Goal: Information Seeking & Learning: Find contact information

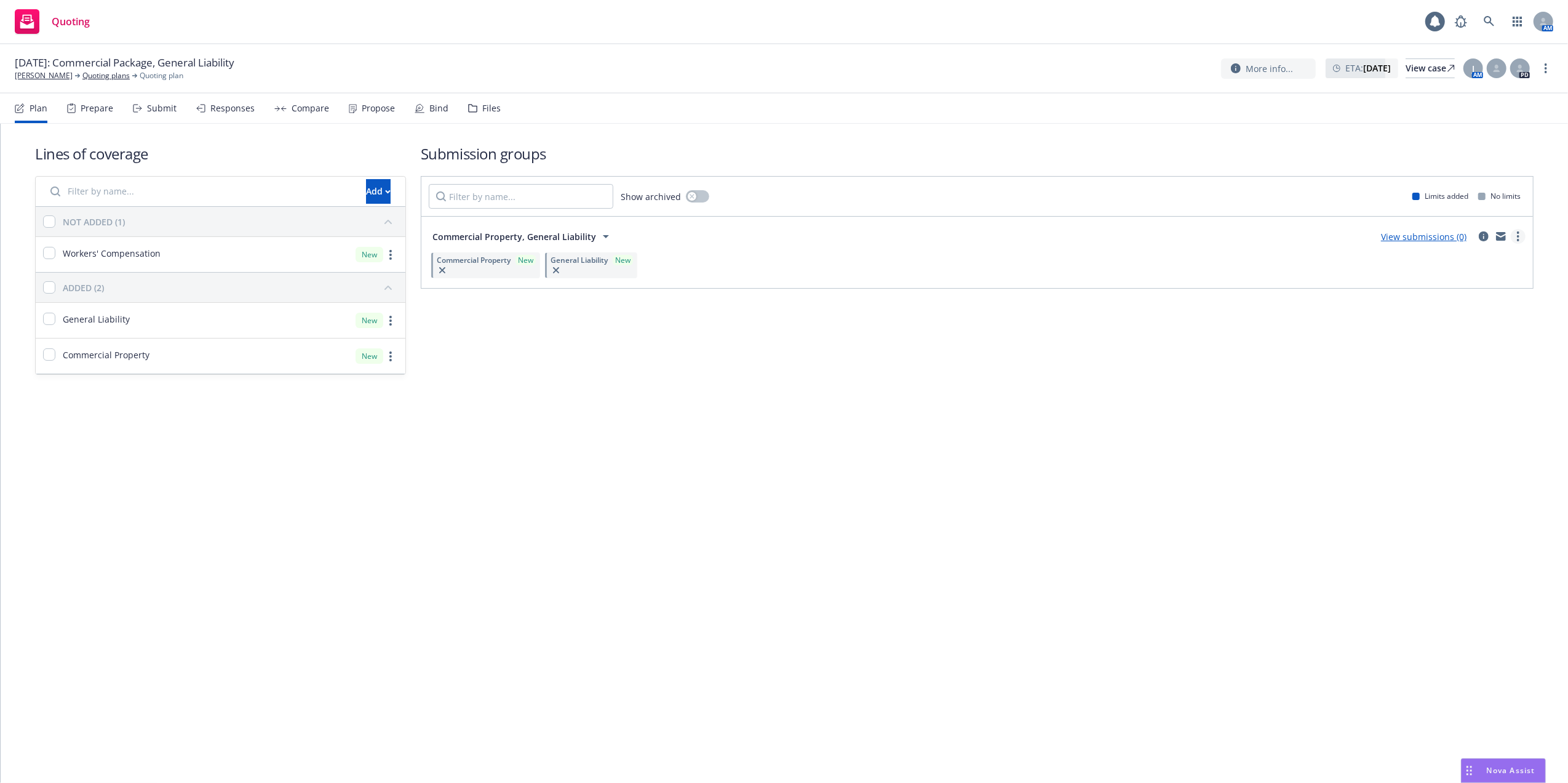
click at [1517, 236] on circle "more" at bounding box center [1518, 236] width 3 height 3
click at [1413, 64] on div "View case" at bounding box center [1430, 68] width 49 height 19
click at [87, 77] on link "Quoting plans" at bounding box center [106, 76] width 48 height 11
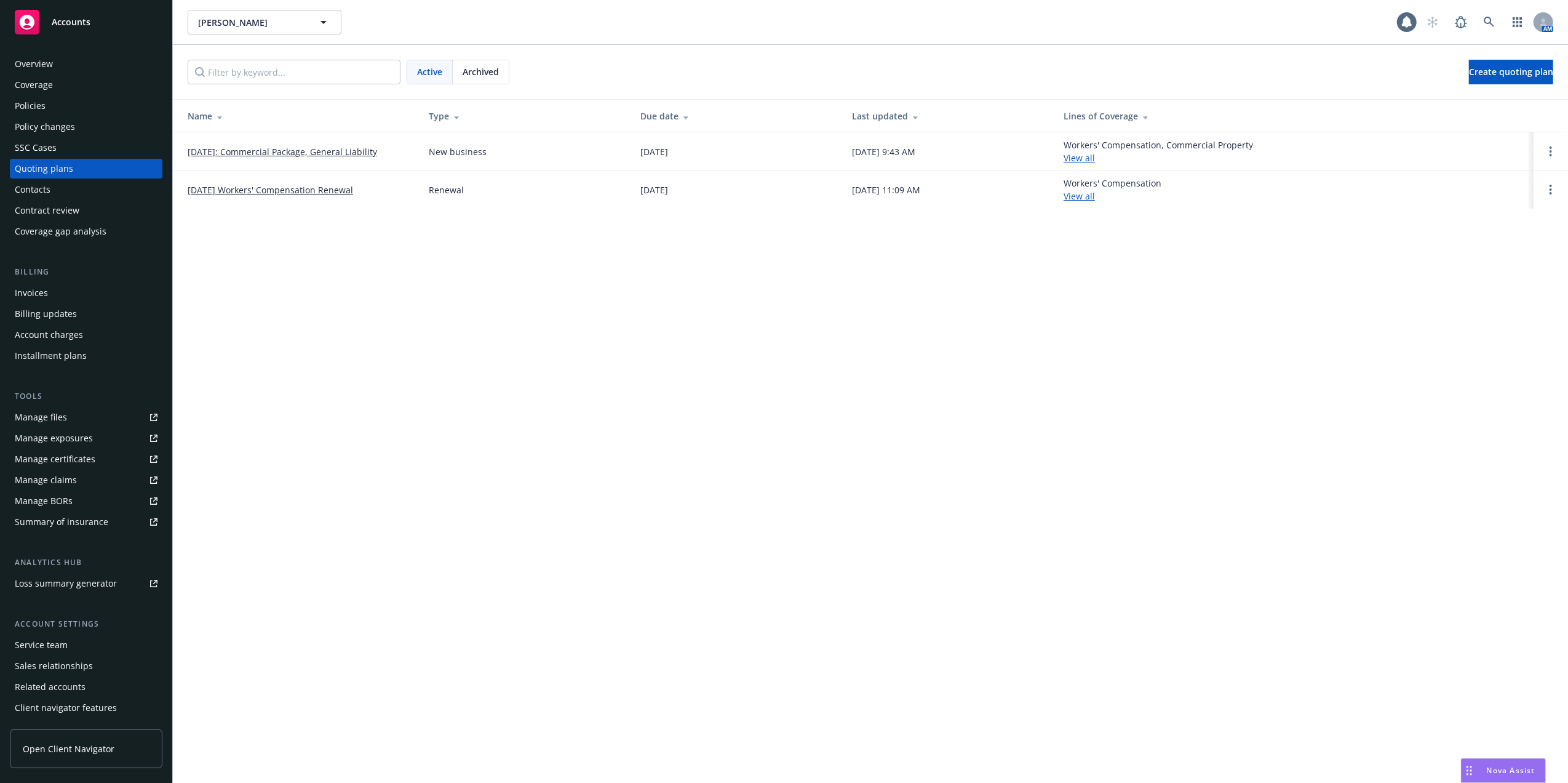
click at [31, 417] on div "Manage files" at bounding box center [41, 417] width 52 height 19
click at [23, 413] on div "Manage files" at bounding box center [41, 417] width 52 height 19
click at [283, 148] on link "08/24/2025: Commercial Package, General Liability" at bounding box center [282, 151] width 189 height 13
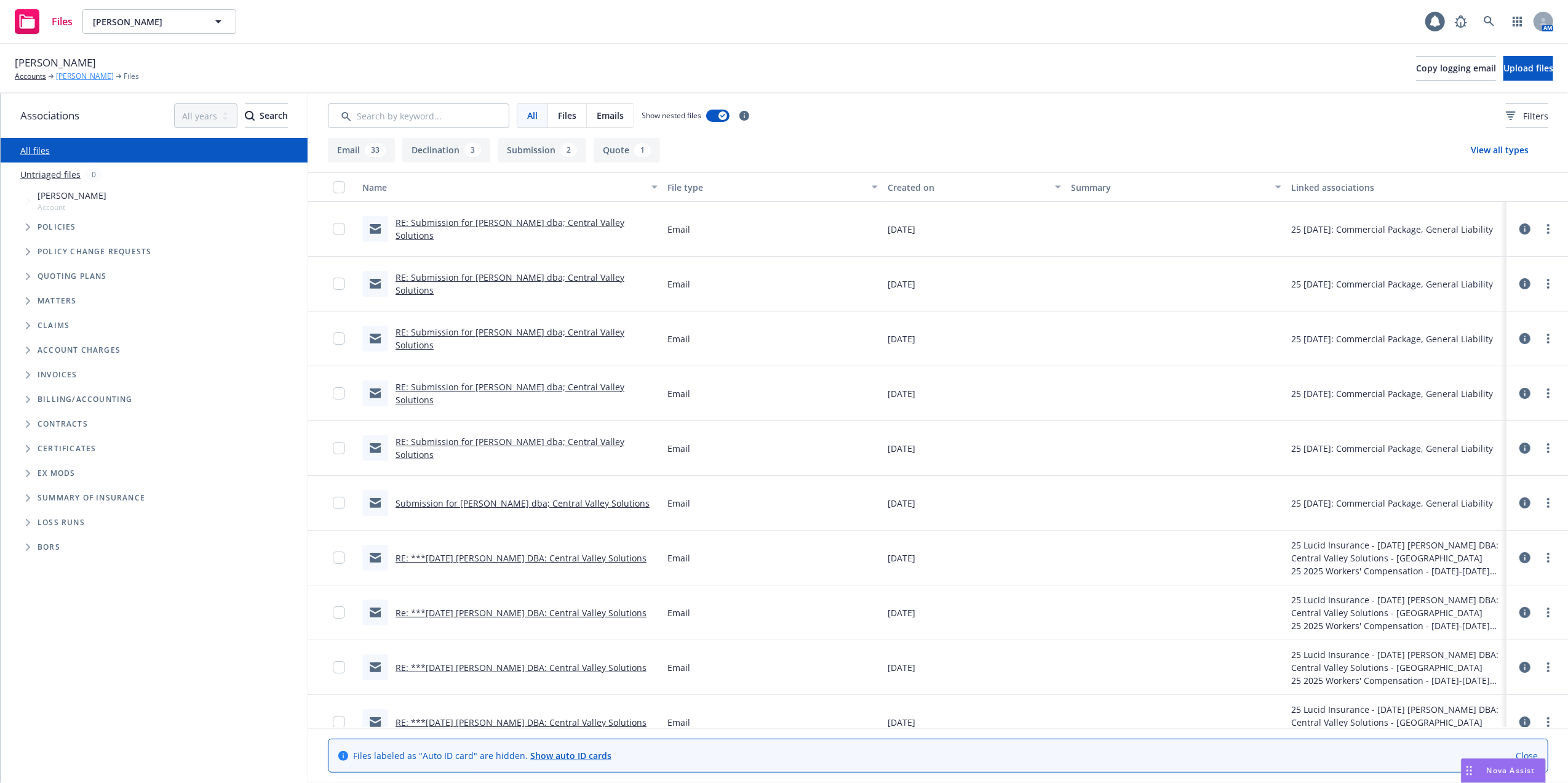
click at [69, 79] on link "[PERSON_NAME]" at bounding box center [85, 76] width 58 height 11
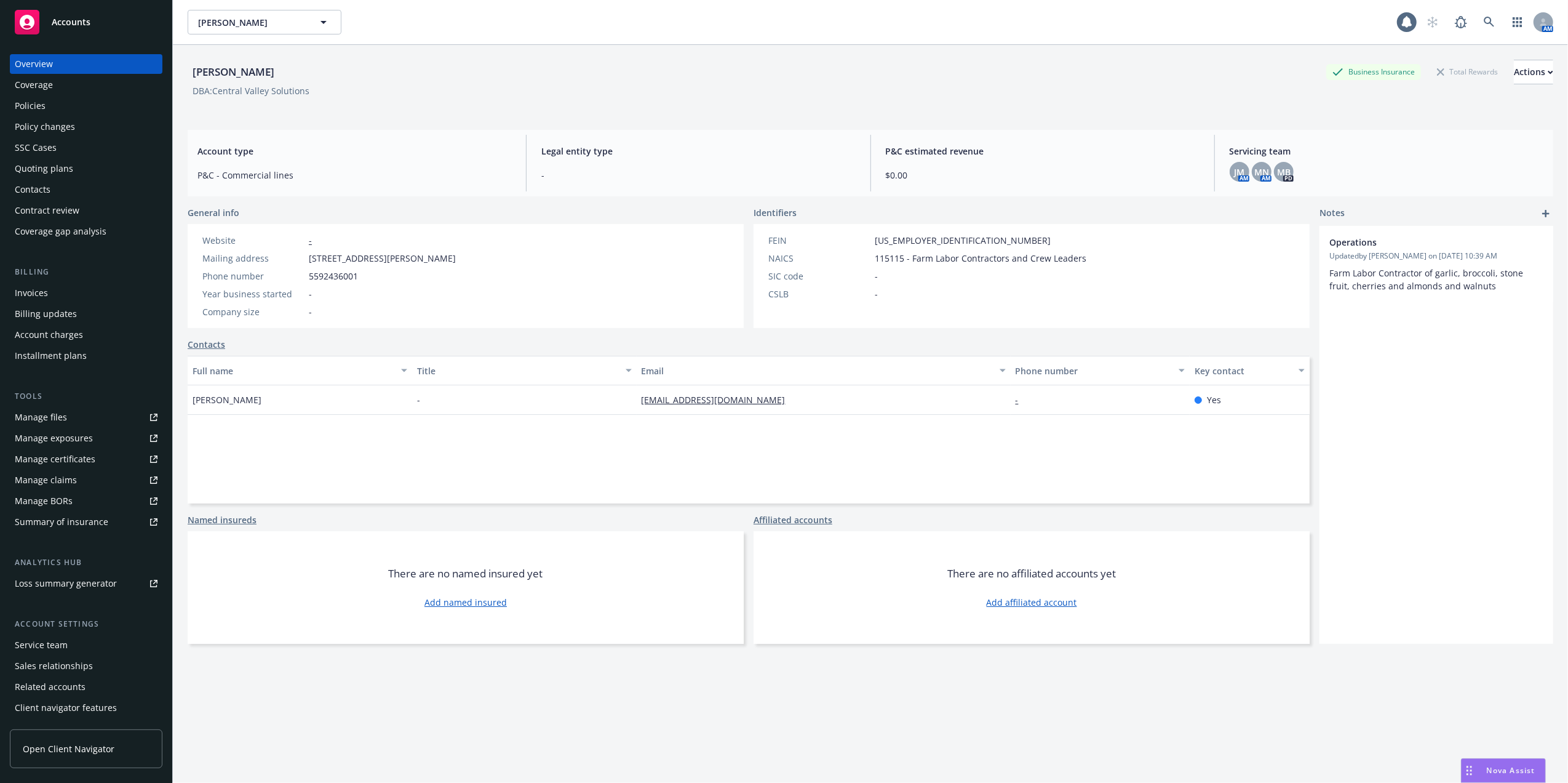
click at [48, 496] on div "Manage BORs" at bounding box center [44, 501] width 58 height 19
click at [35, 128] on div "Policy changes" at bounding box center [45, 126] width 60 height 19
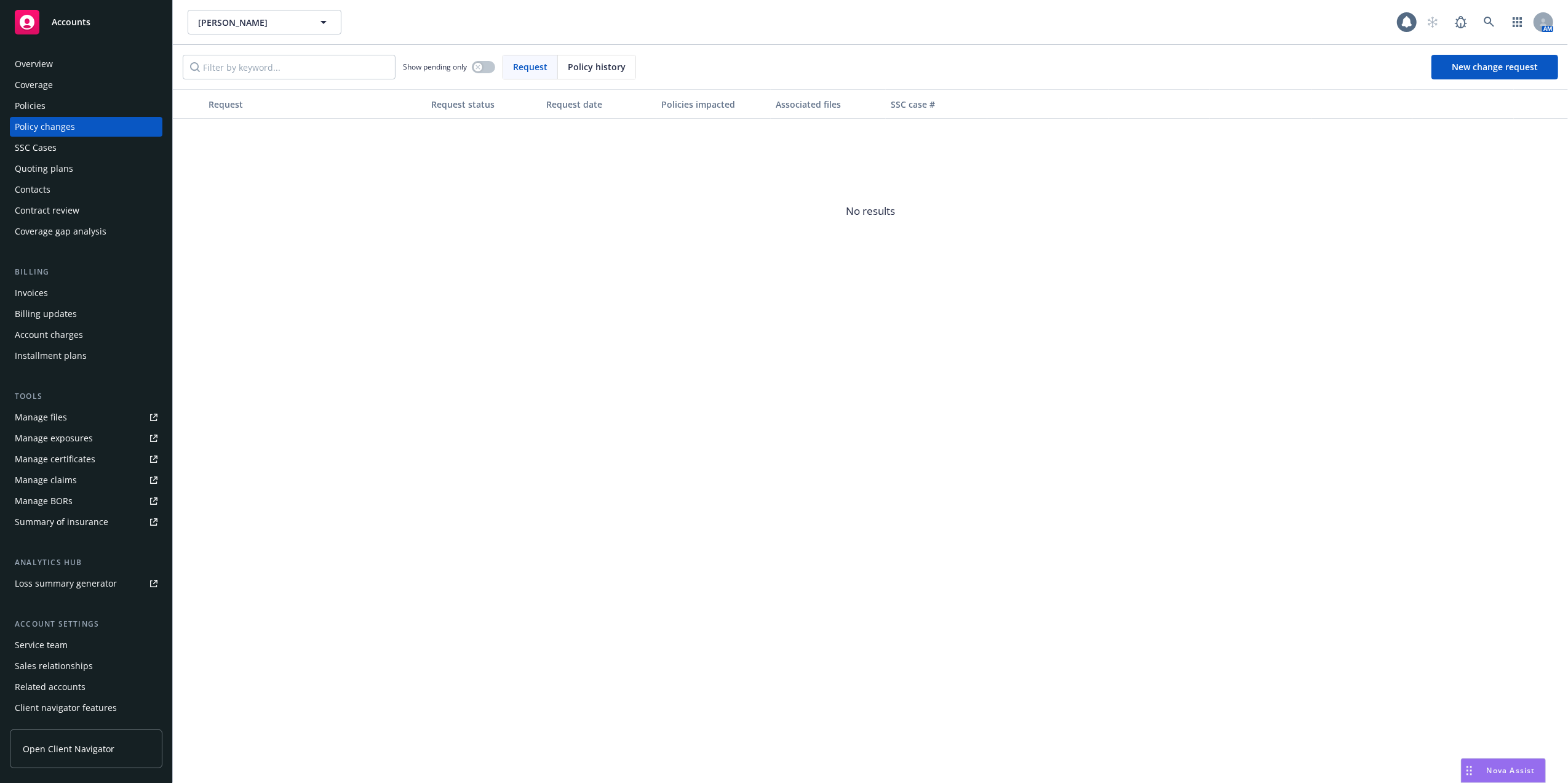
click at [28, 166] on div "Quoting plans" at bounding box center [44, 168] width 58 height 19
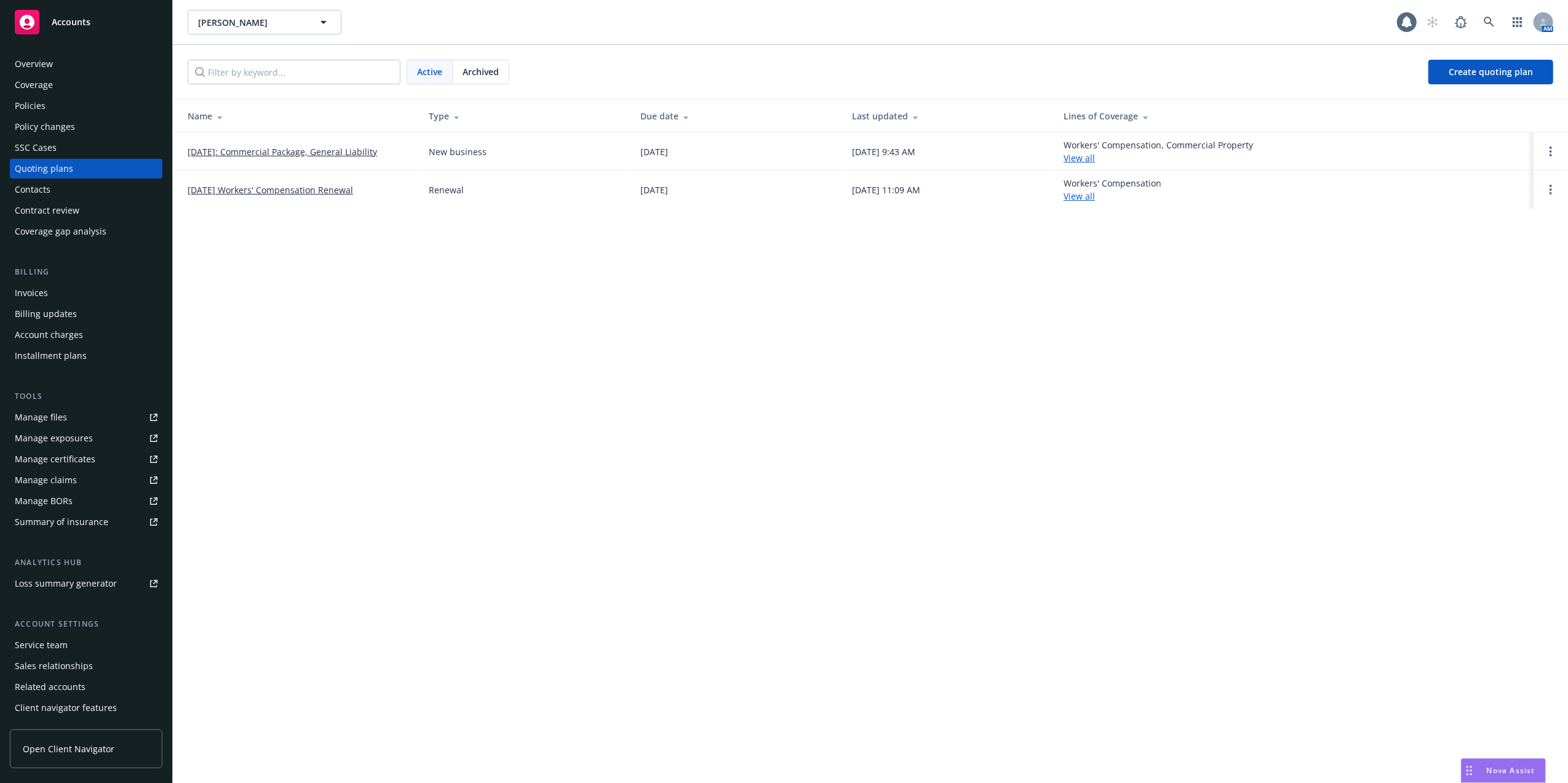
click at [288, 151] on link "[DATE]: Commercial Package, General Liability" at bounding box center [282, 151] width 189 height 13
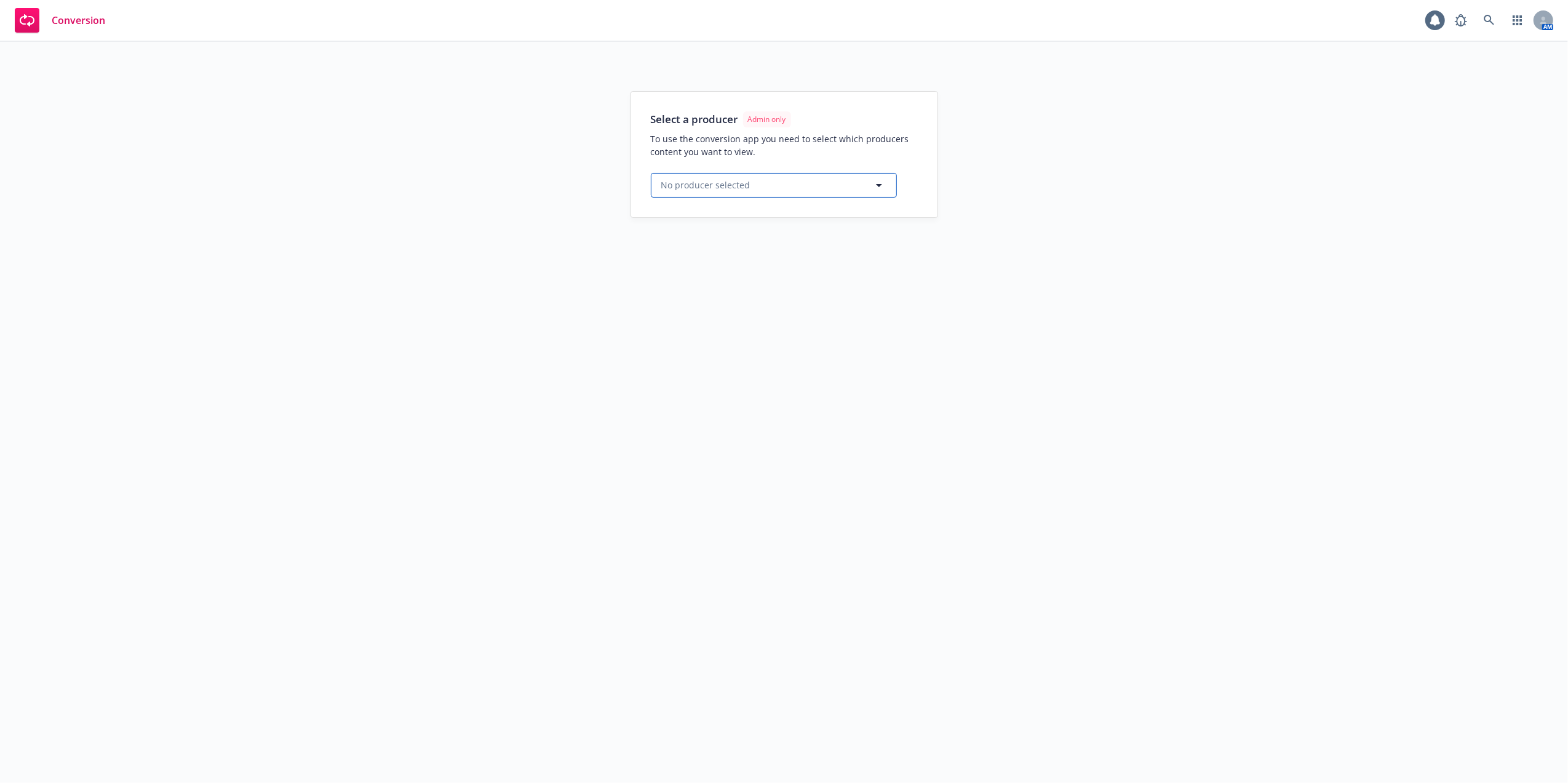
click at [879, 186] on icon "button" at bounding box center [879, 185] width 6 height 3
type input "mike"
click at [744, 218] on span "Mike Bone" at bounding box center [784, 219] width 194 height 13
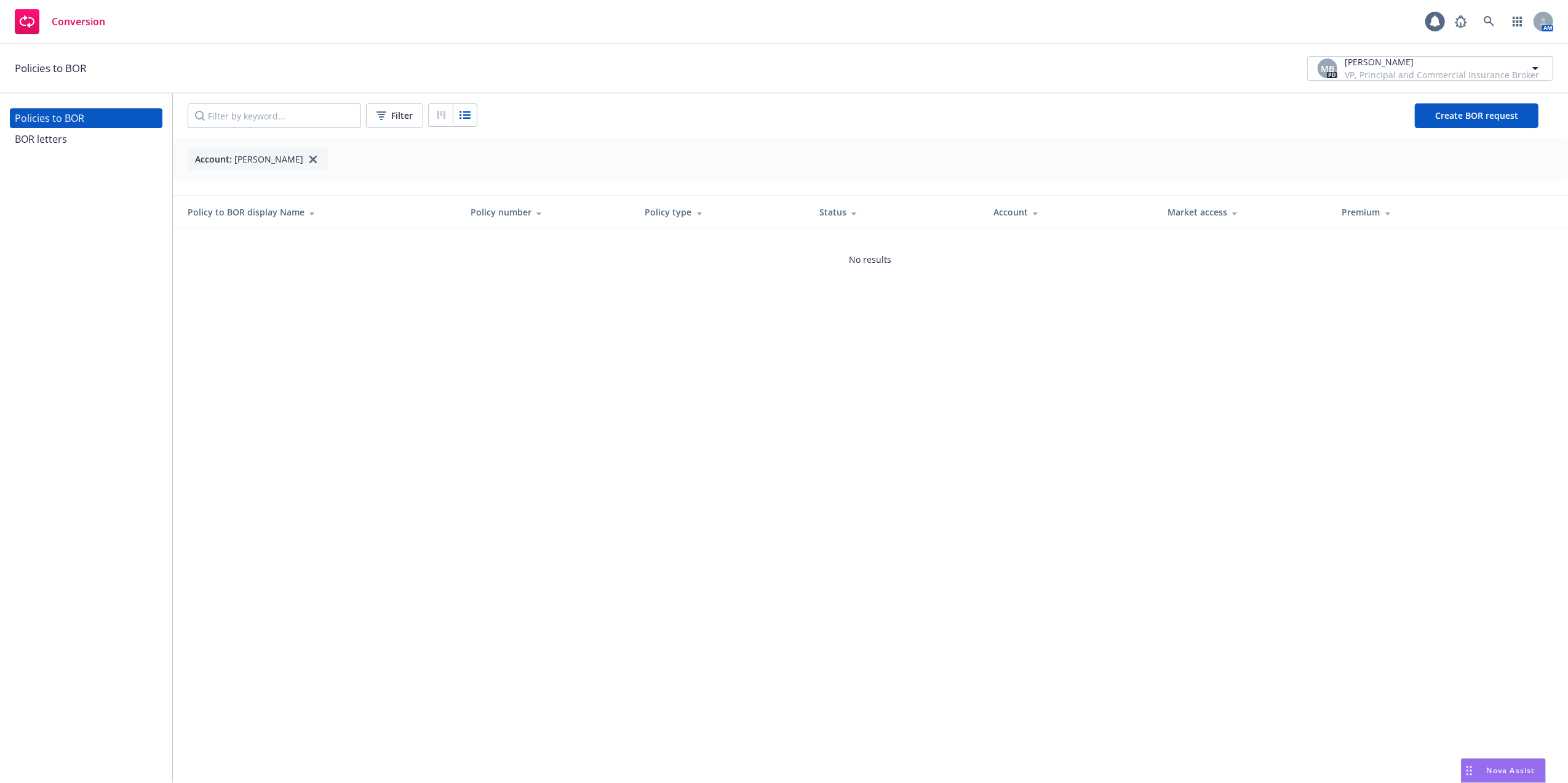
click at [81, 140] on div "BOR letters" at bounding box center [86, 139] width 143 height 19
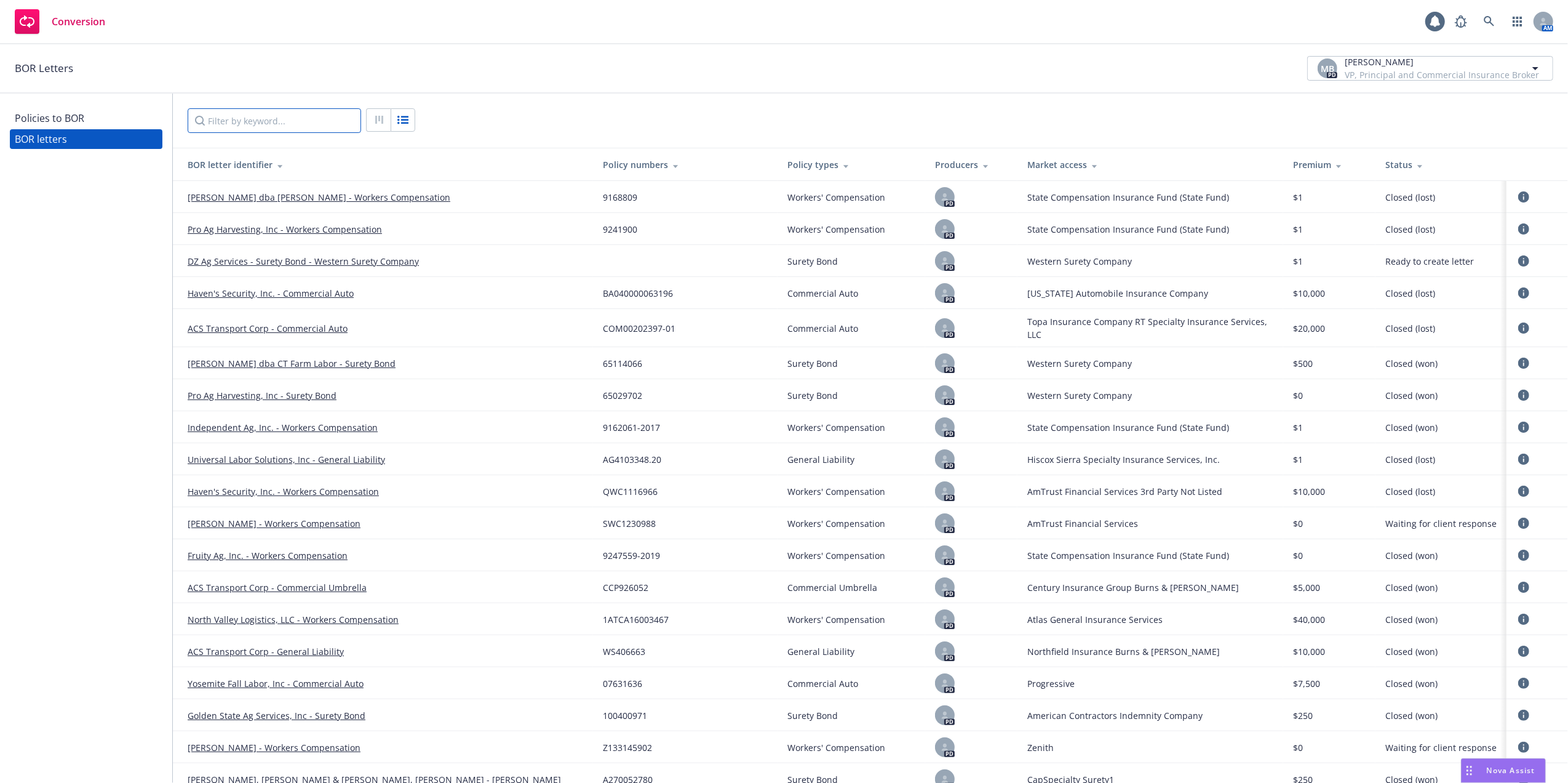
click at [231, 119] on input "Filter by keyword..." at bounding box center [274, 120] width 174 height 25
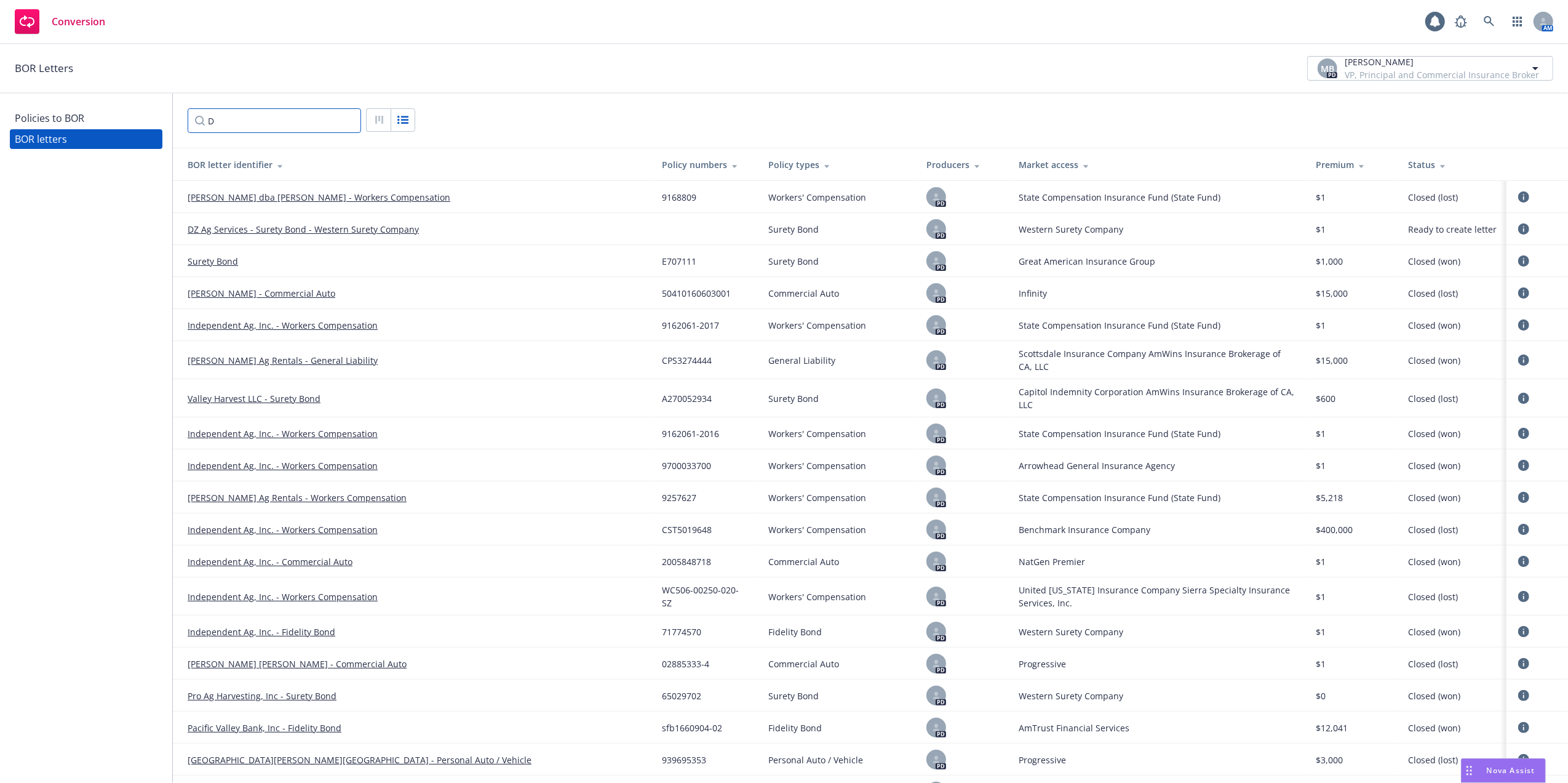
type input "D"
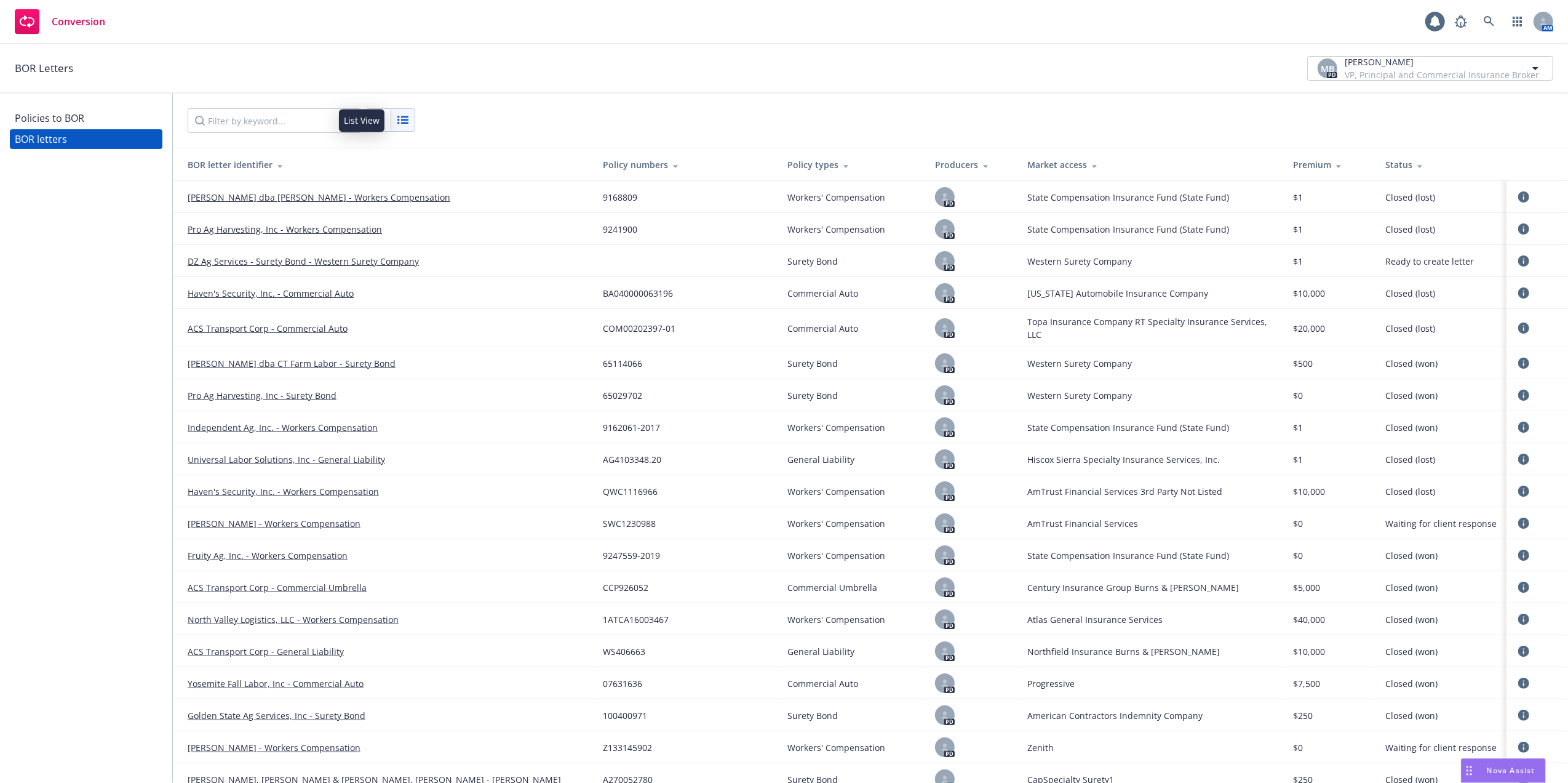
click at [409, 115] on icon "List View" at bounding box center [403, 120] width 15 height 15
click at [404, 121] on rect "List View" at bounding box center [404, 120] width 7 height 2
click at [1374, 115] on div at bounding box center [871, 120] width 1365 height 25
click at [1453, 121] on div at bounding box center [871, 120] width 1365 height 25
click at [40, 118] on div "Policies to BOR" at bounding box center [50, 117] width 70 height 19
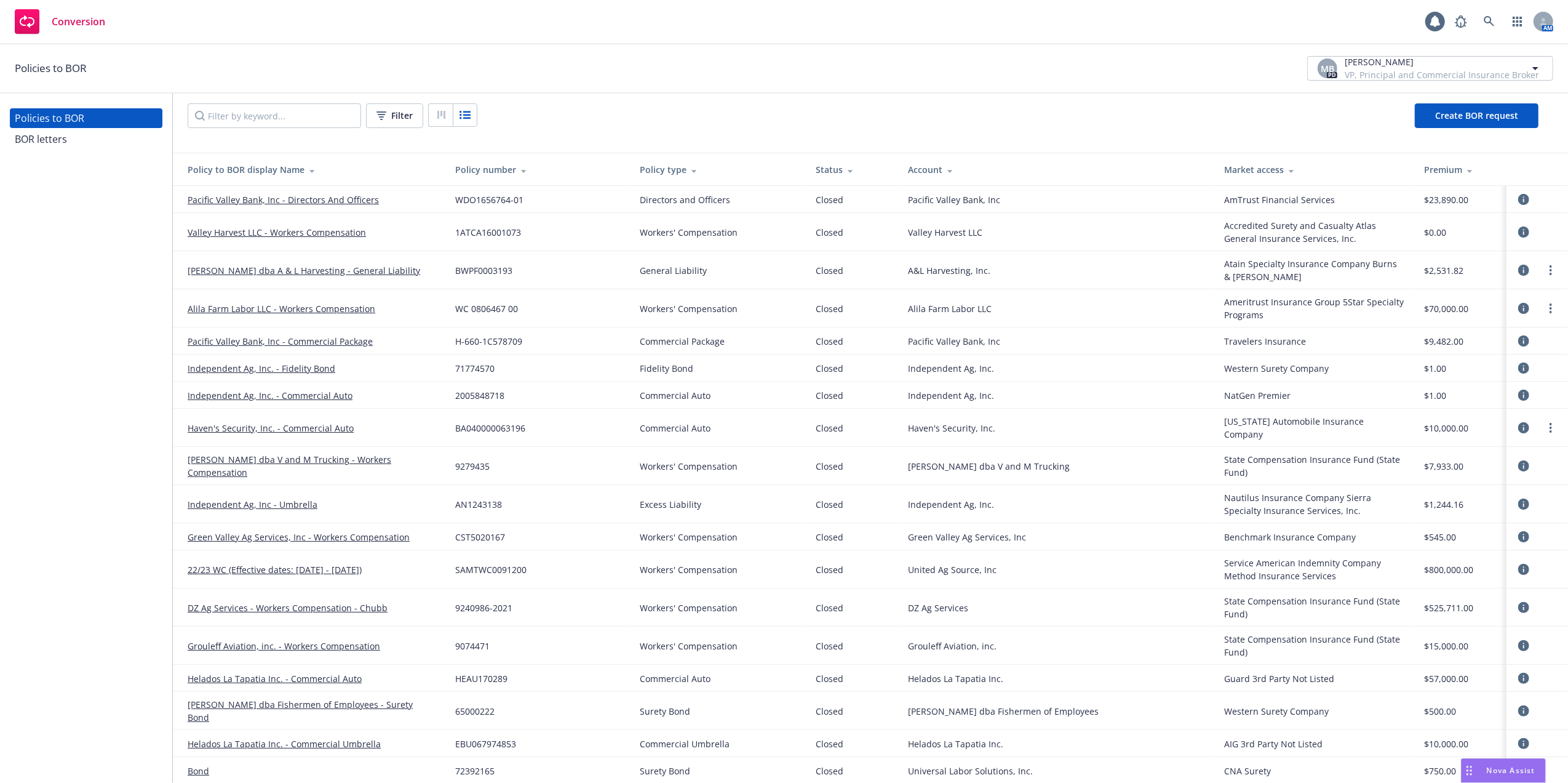
click at [46, 136] on div "BOR letters" at bounding box center [41, 139] width 52 height 19
click at [382, 115] on icon "button" at bounding box center [381, 115] width 10 height 9
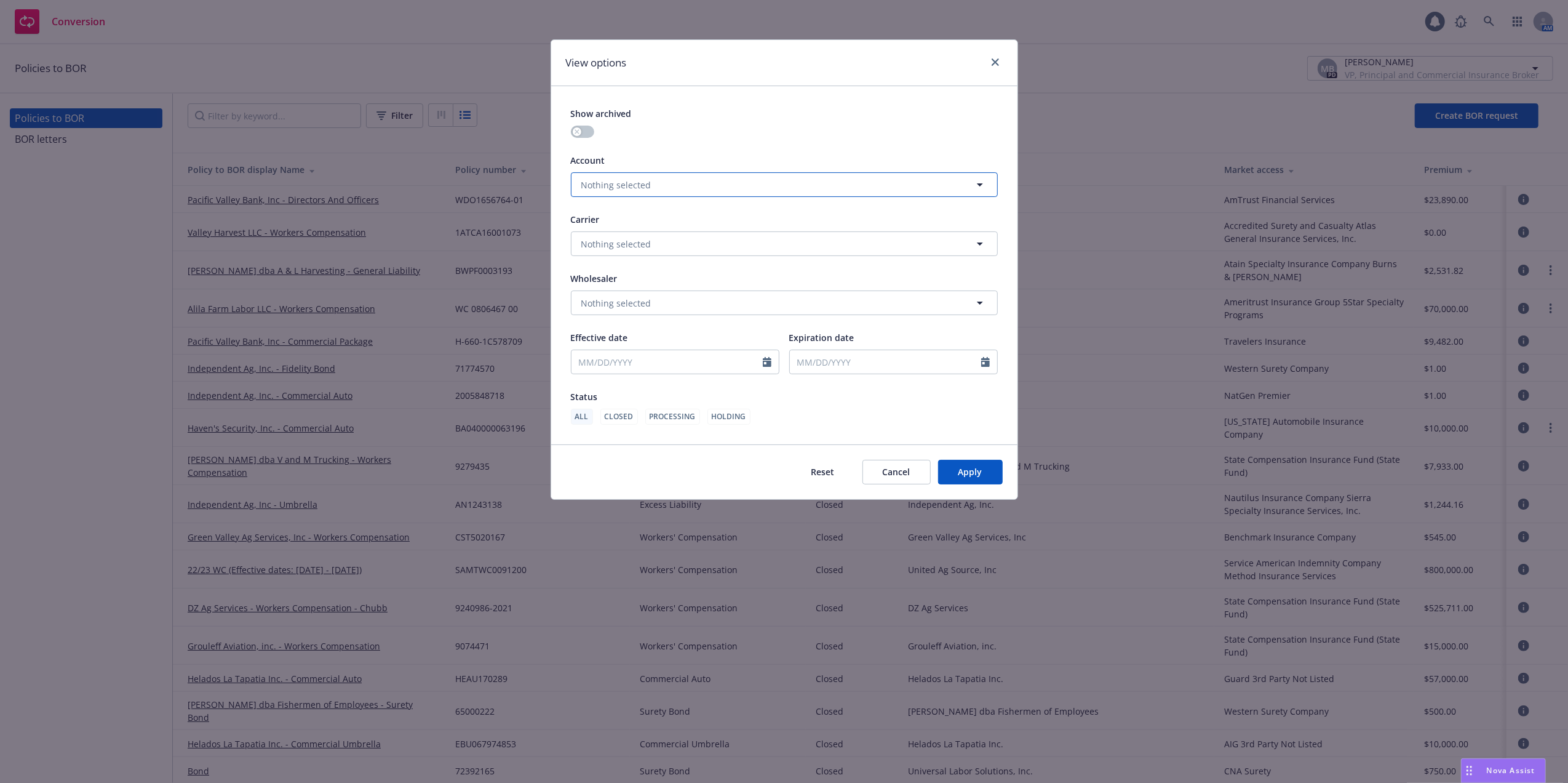
click at [982, 182] on icon "button" at bounding box center [980, 185] width 15 height 15
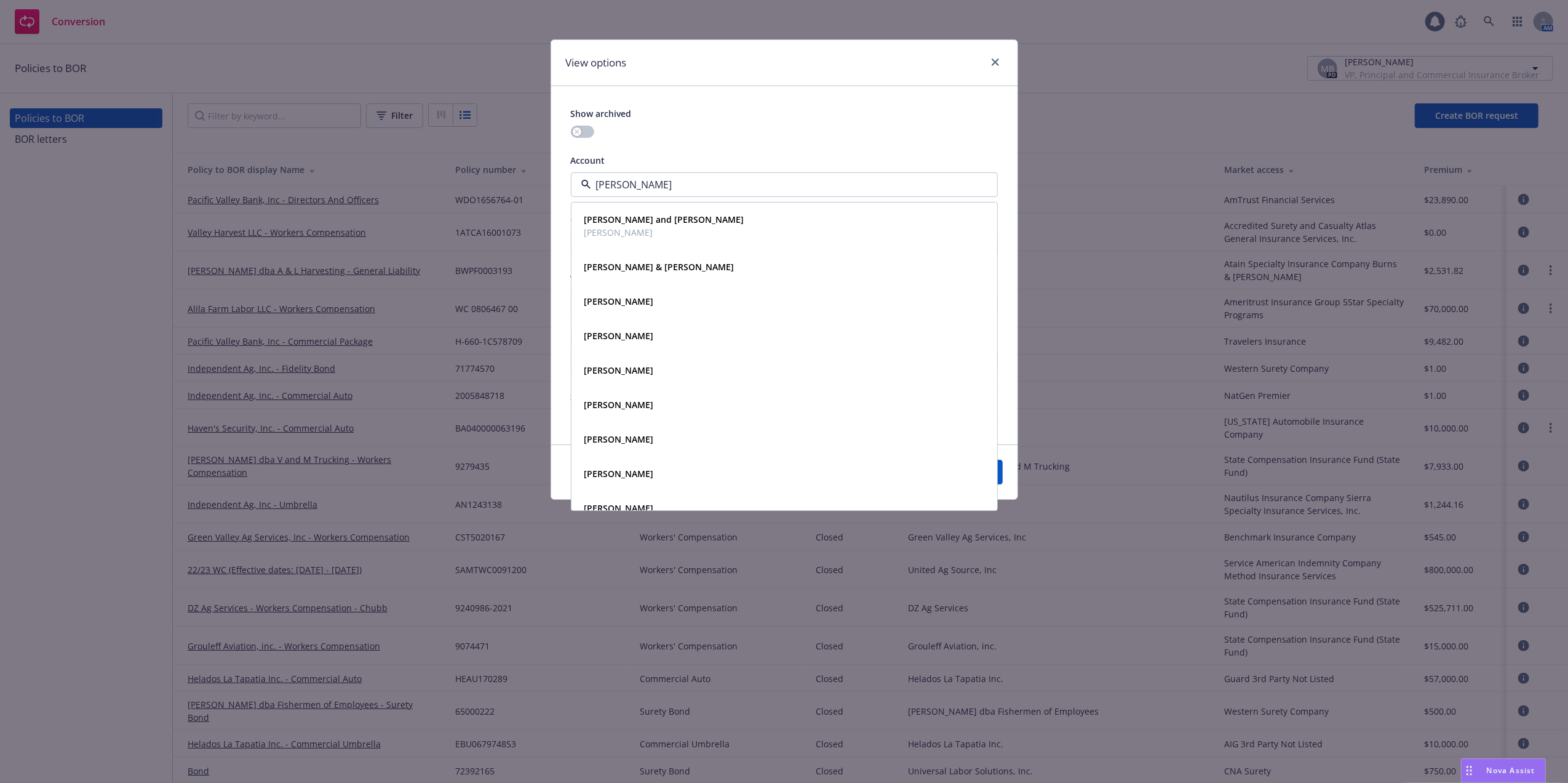
type input "Daniel Garcia"
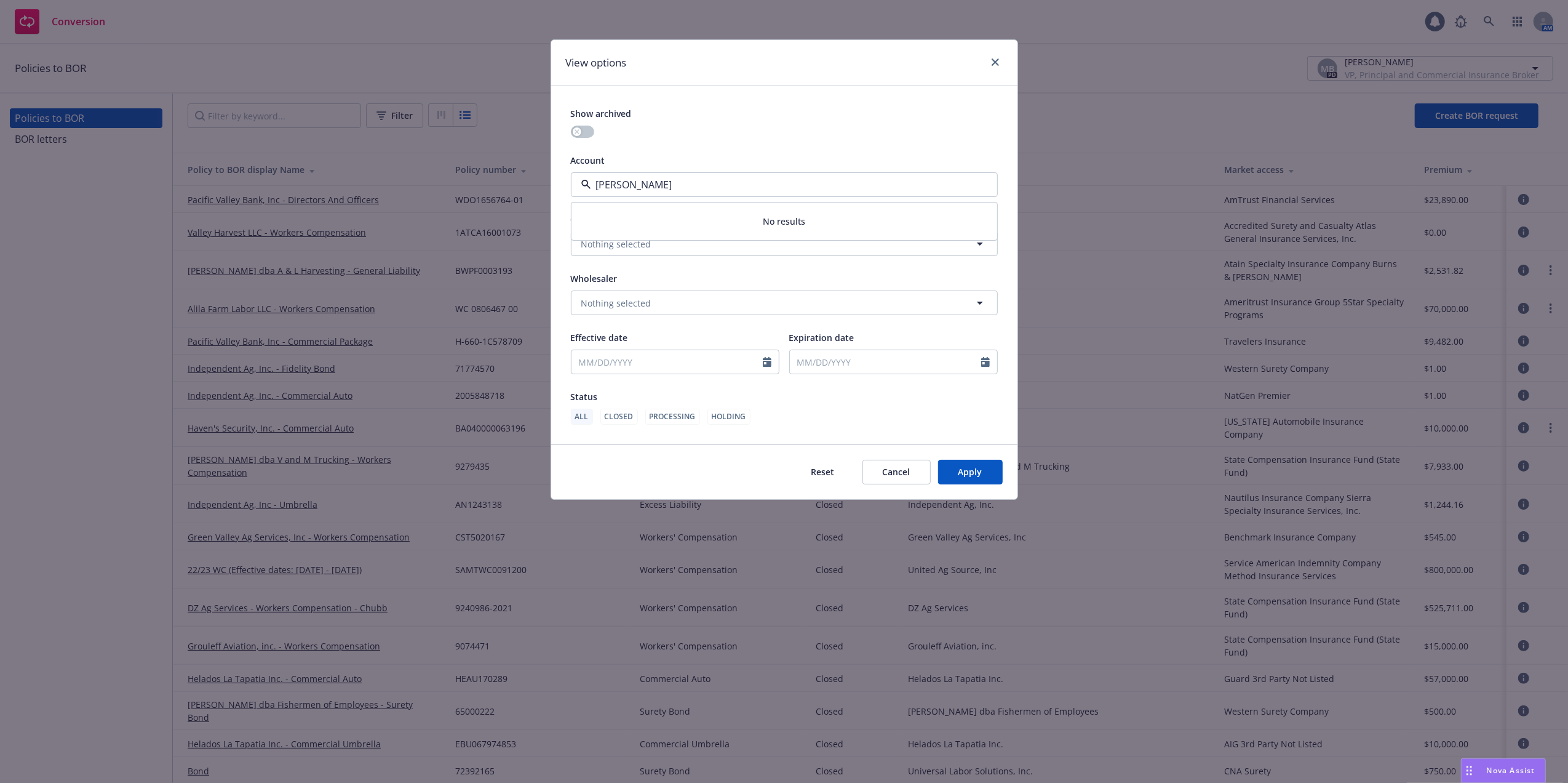
click at [672, 185] on input "Daniel Garcia" at bounding box center [781, 185] width 382 height 15
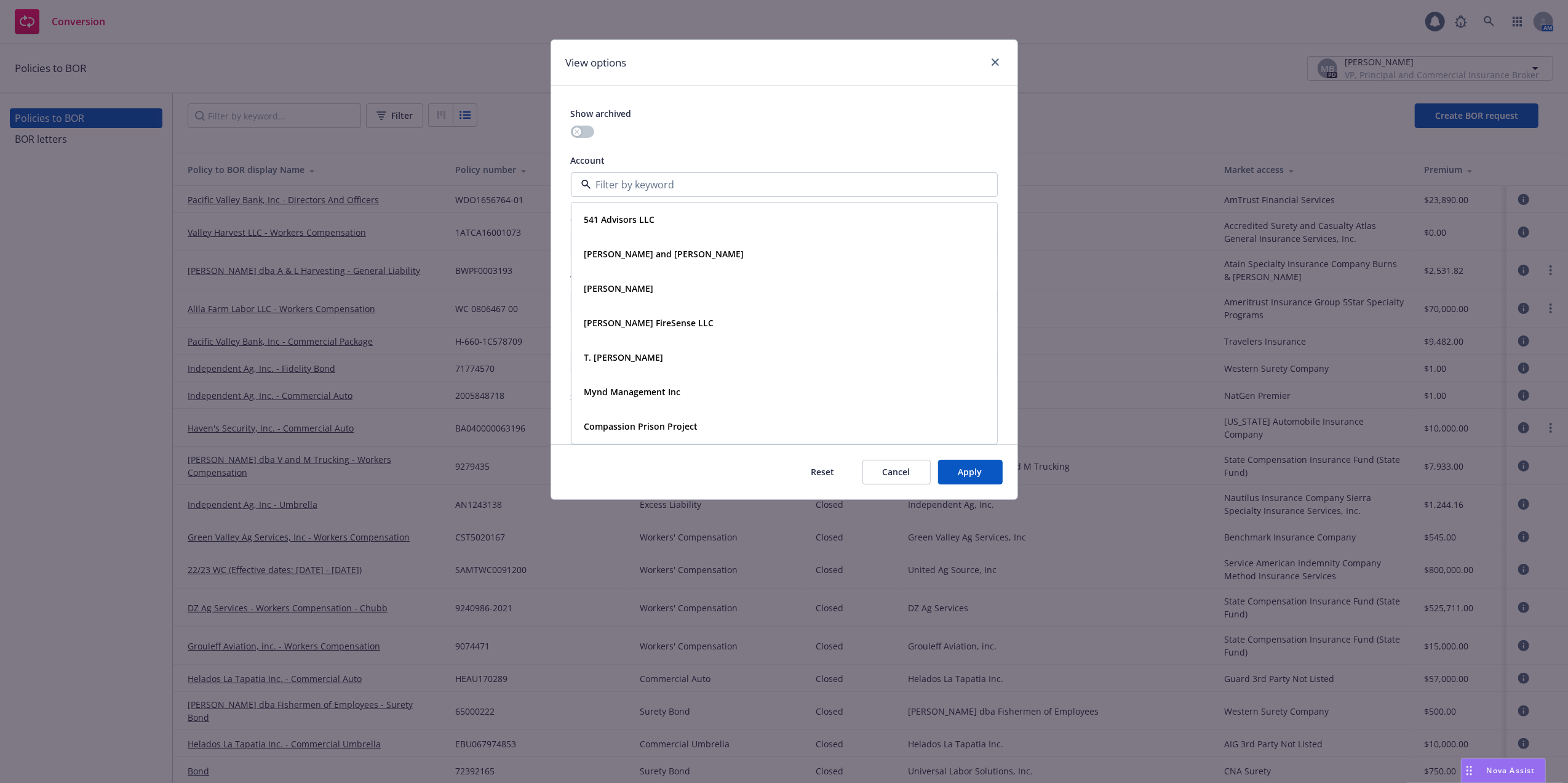
click at [835, 119] on div "Show archived" at bounding box center [784, 113] width 427 height 15
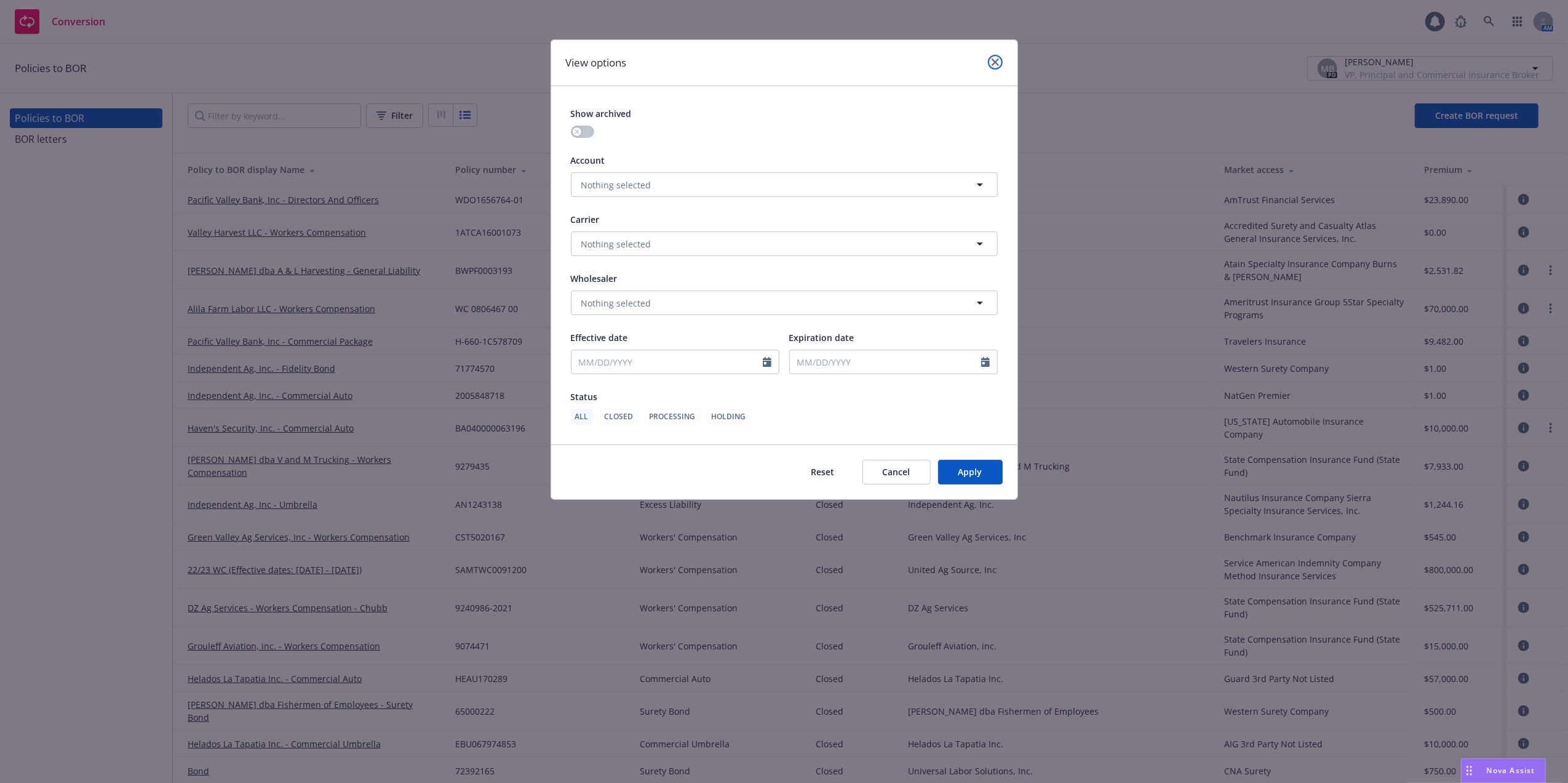
click at [994, 60] on icon "close" at bounding box center [995, 62] width 7 height 7
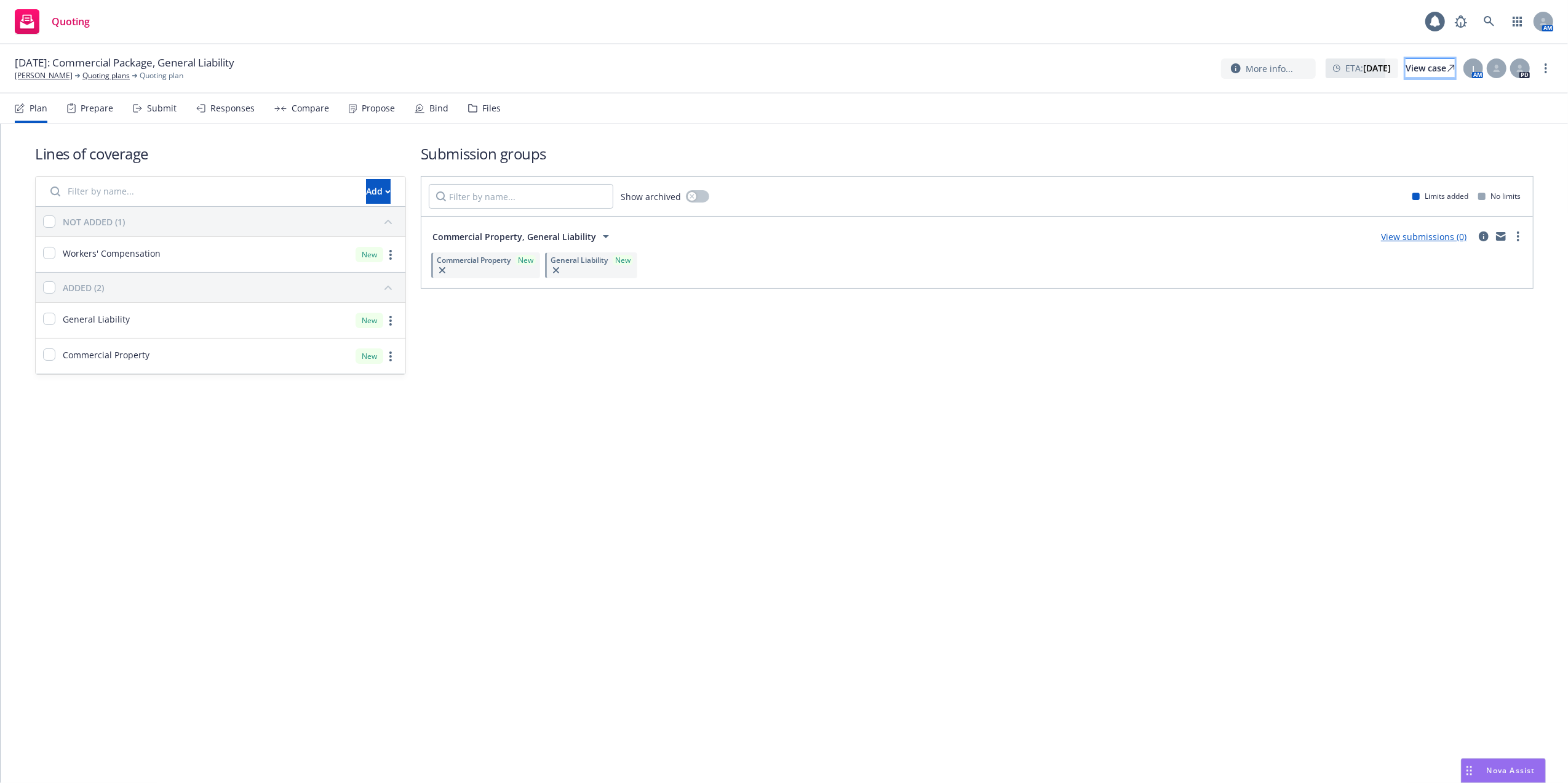
click at [1406, 67] on div "View case" at bounding box center [1430, 68] width 49 height 19
click at [108, 76] on link "Quoting plans" at bounding box center [106, 76] width 48 height 11
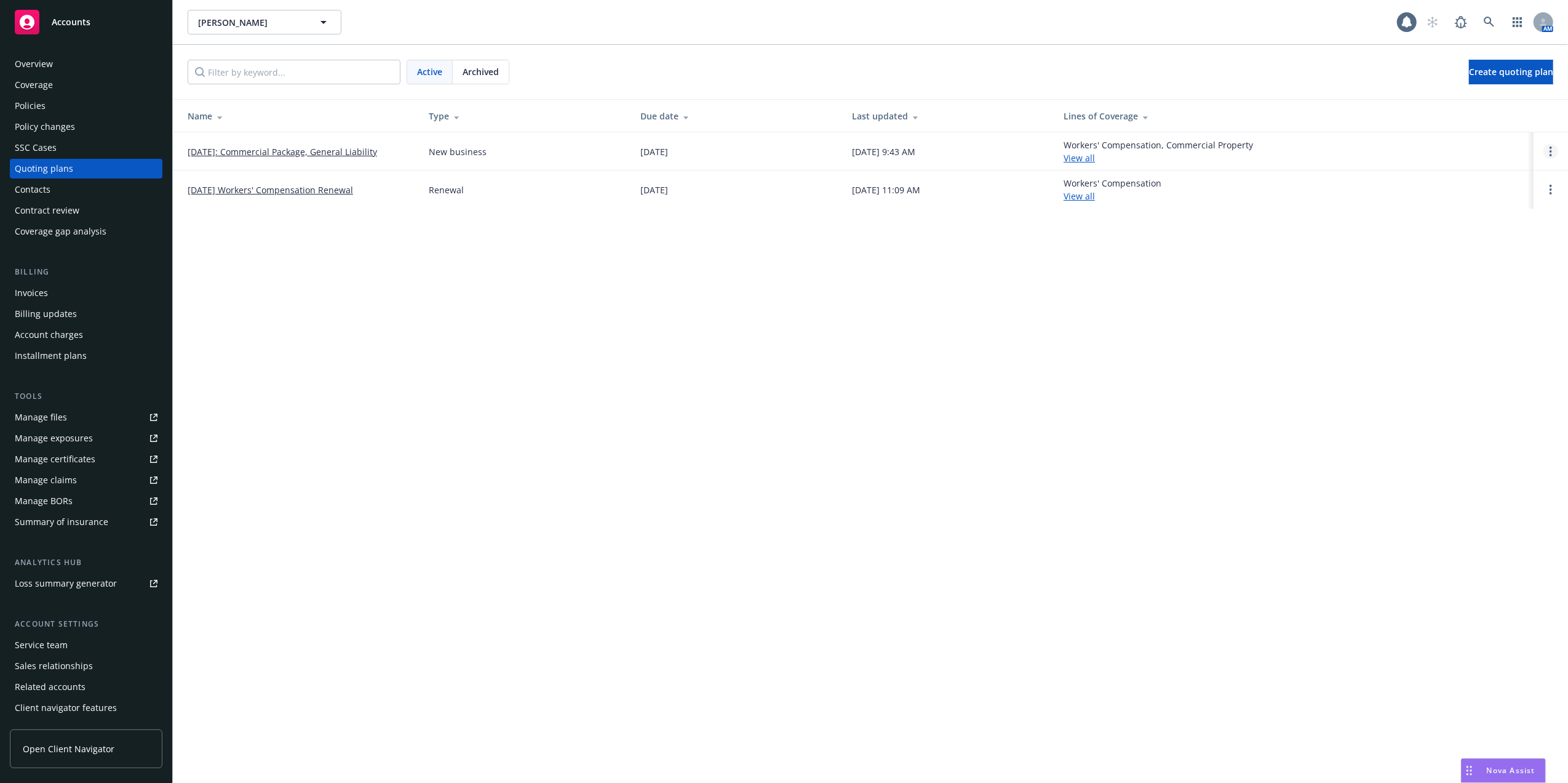
click at [1551, 150] on icon "Open options" at bounding box center [1551, 151] width 3 height 10
click at [1467, 69] on span "Copy logging email" at bounding box center [1488, 68] width 107 height 11
click at [292, 145] on link "[DATE]: Commercial Package, General Liability" at bounding box center [282, 151] width 189 height 13
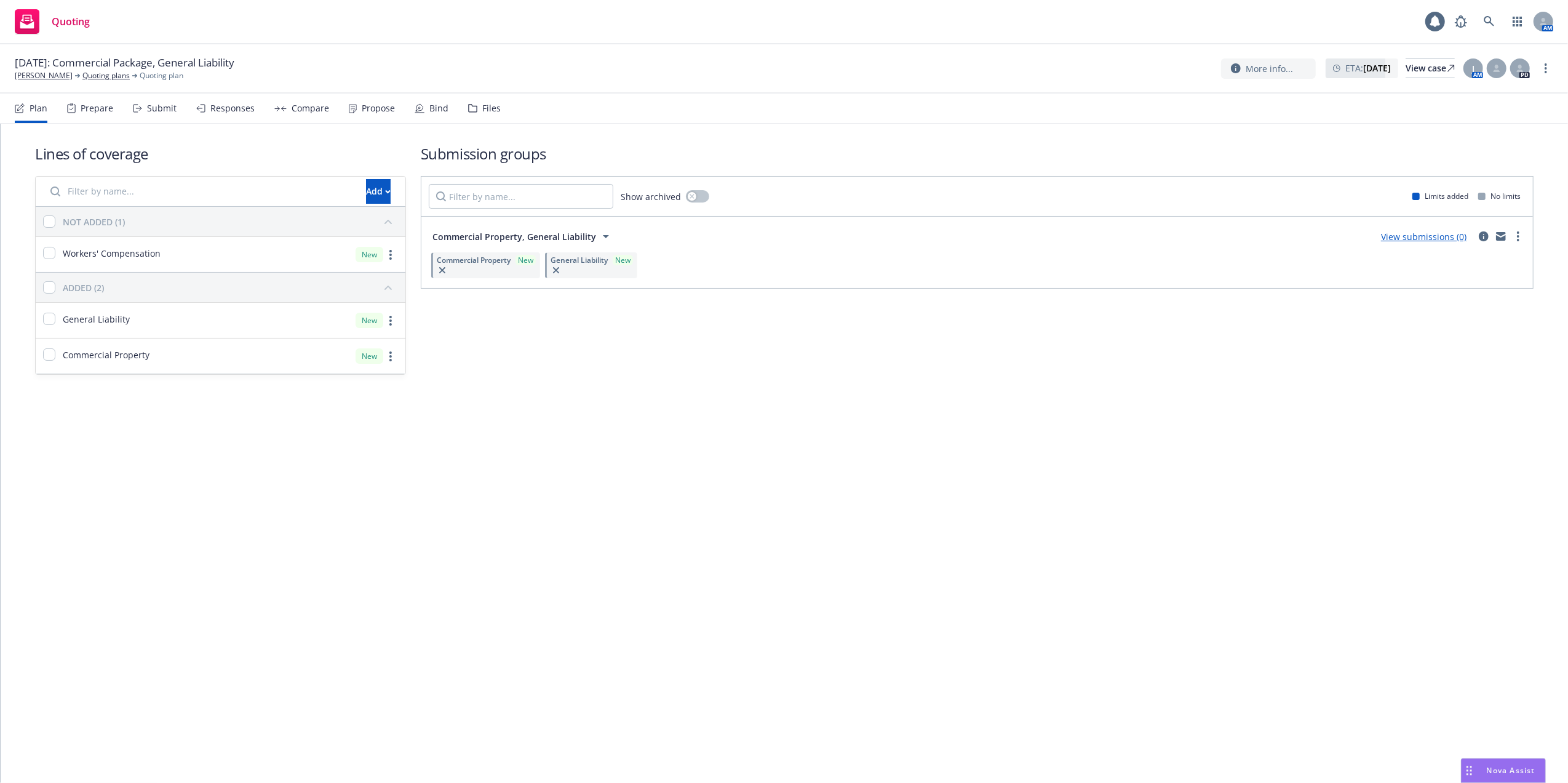
click at [1437, 235] on link "View submissions (0)" at bounding box center [1423, 236] width 85 height 11
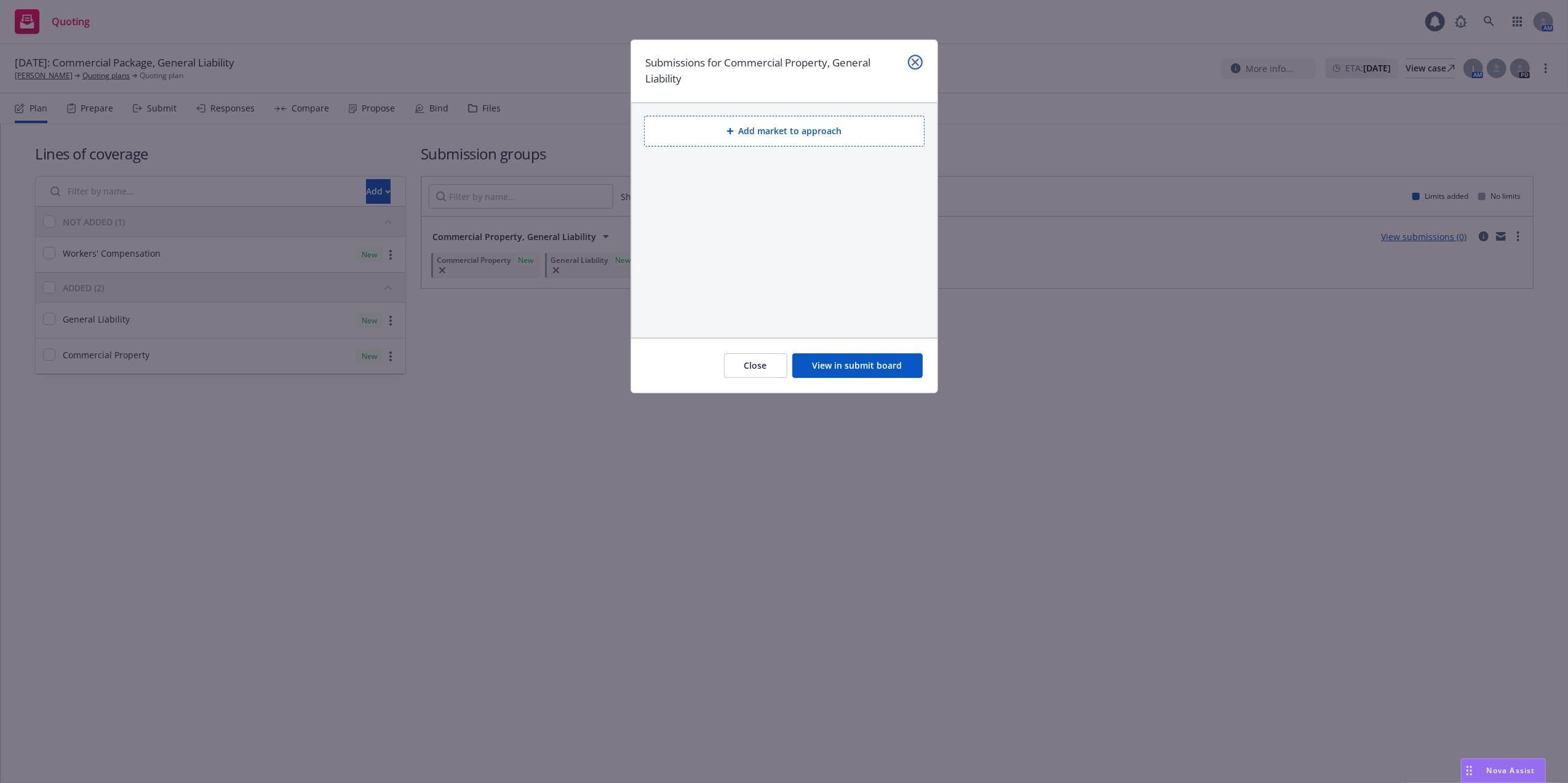
click at [917, 60] on icon "close" at bounding box center [915, 62] width 7 height 7
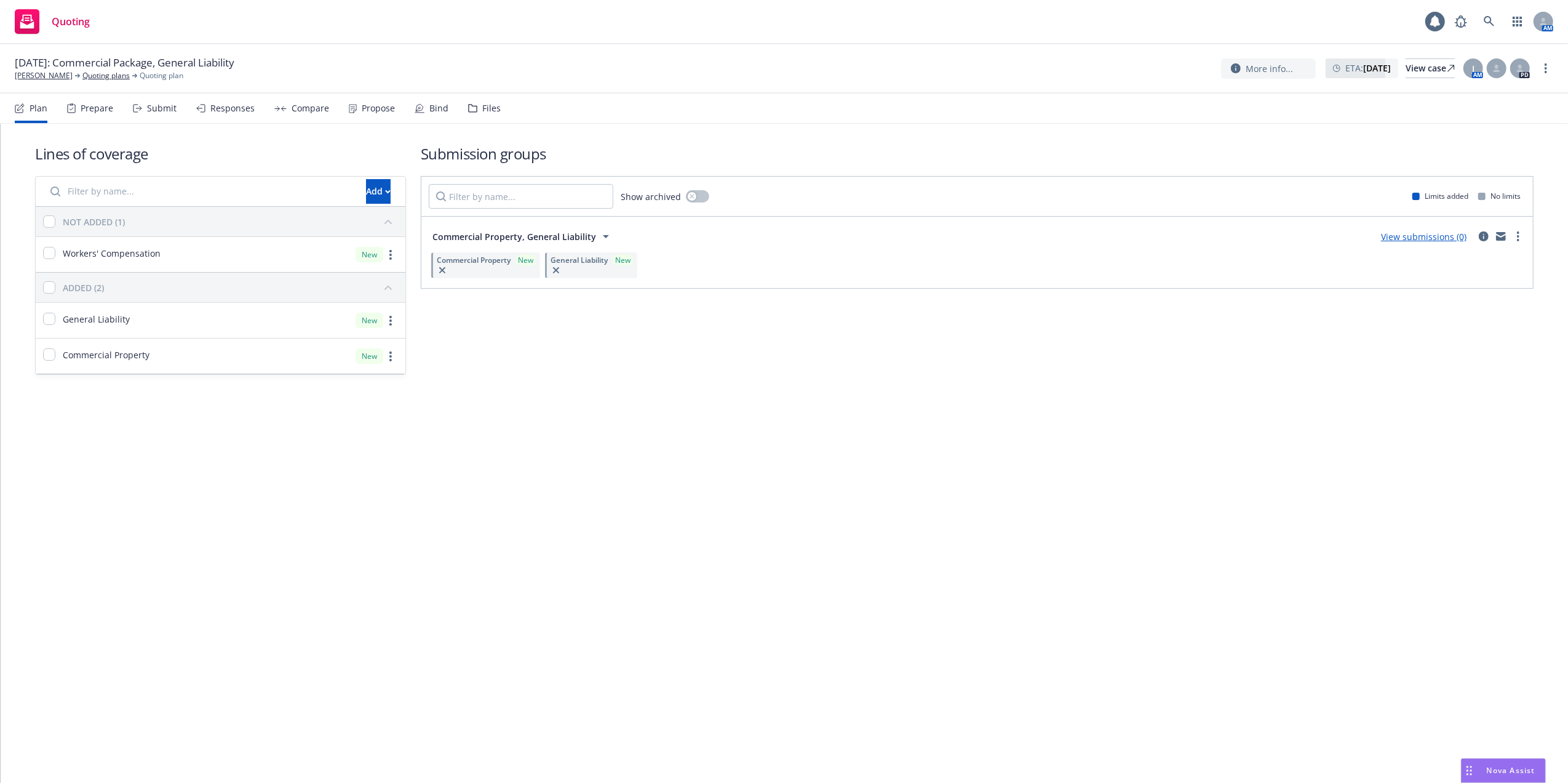
click at [1047, 590] on div "Lines of coverage Add NOT ADDED (1) Workers' Compensation New ADDED (2) General…" at bounding box center [784, 453] width 1567 height 659
click at [1094, 608] on div "Lines of coverage Add NOT ADDED (1) Workers' Compensation New ADDED (2) General…" at bounding box center [784, 453] width 1567 height 659
click at [861, 501] on div "Lines of coverage Add NOT ADDED (1) Workers' Compensation New ADDED (2) General…" at bounding box center [784, 453] width 1567 height 659
click at [861, 500] on div "Lines of coverage Add NOT ADDED (1) Workers' Compensation New ADDED (2) General…" at bounding box center [784, 453] width 1567 height 659
click at [1079, 532] on div "Lines of coverage Add NOT ADDED (1) Workers' Compensation New ADDED (2) General…" at bounding box center [784, 453] width 1567 height 659
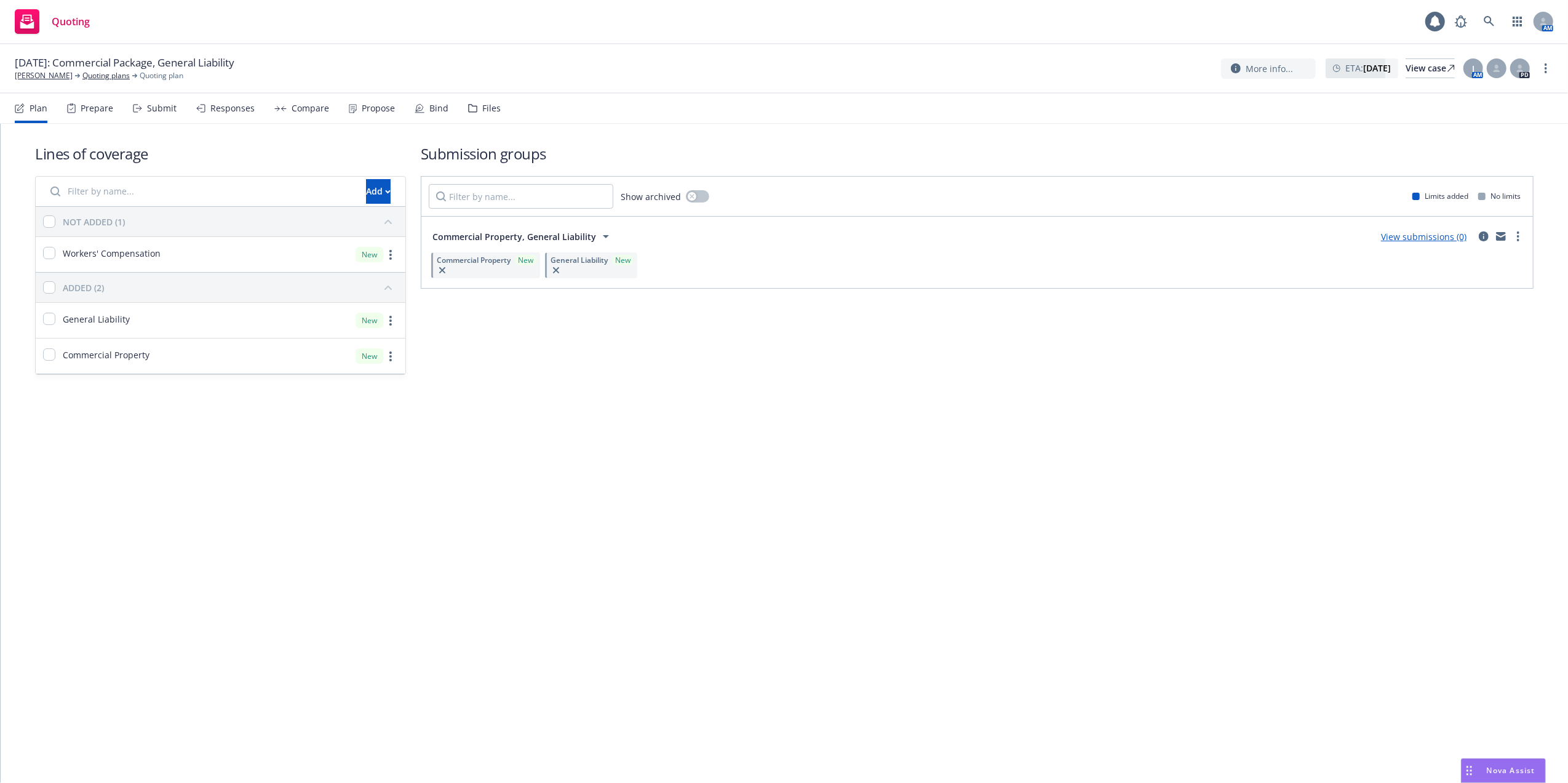
drag, startPoint x: 1035, startPoint y: 456, endPoint x: 1032, endPoint y: 436, distance: 20.2
click at [1036, 454] on div "Lines of coverage Add NOT ADDED (1) Workers' Compensation New ADDED (2) General…" at bounding box center [784, 453] width 1567 height 659
click at [1516, 19] on icon "button" at bounding box center [1517, 21] width 10 height 10
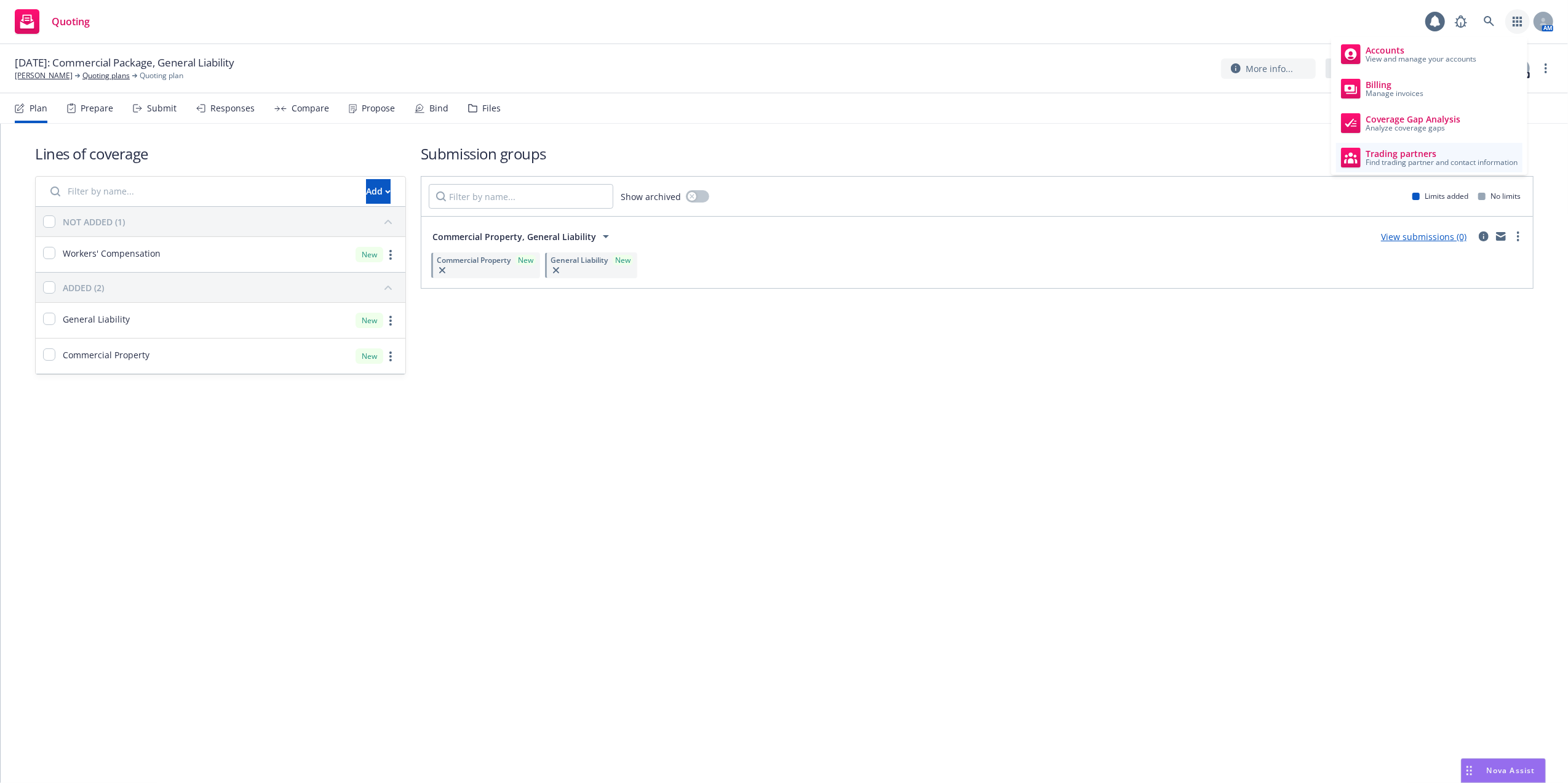
click at [1386, 151] on span "Trading partners" at bounding box center [1441, 154] width 152 height 10
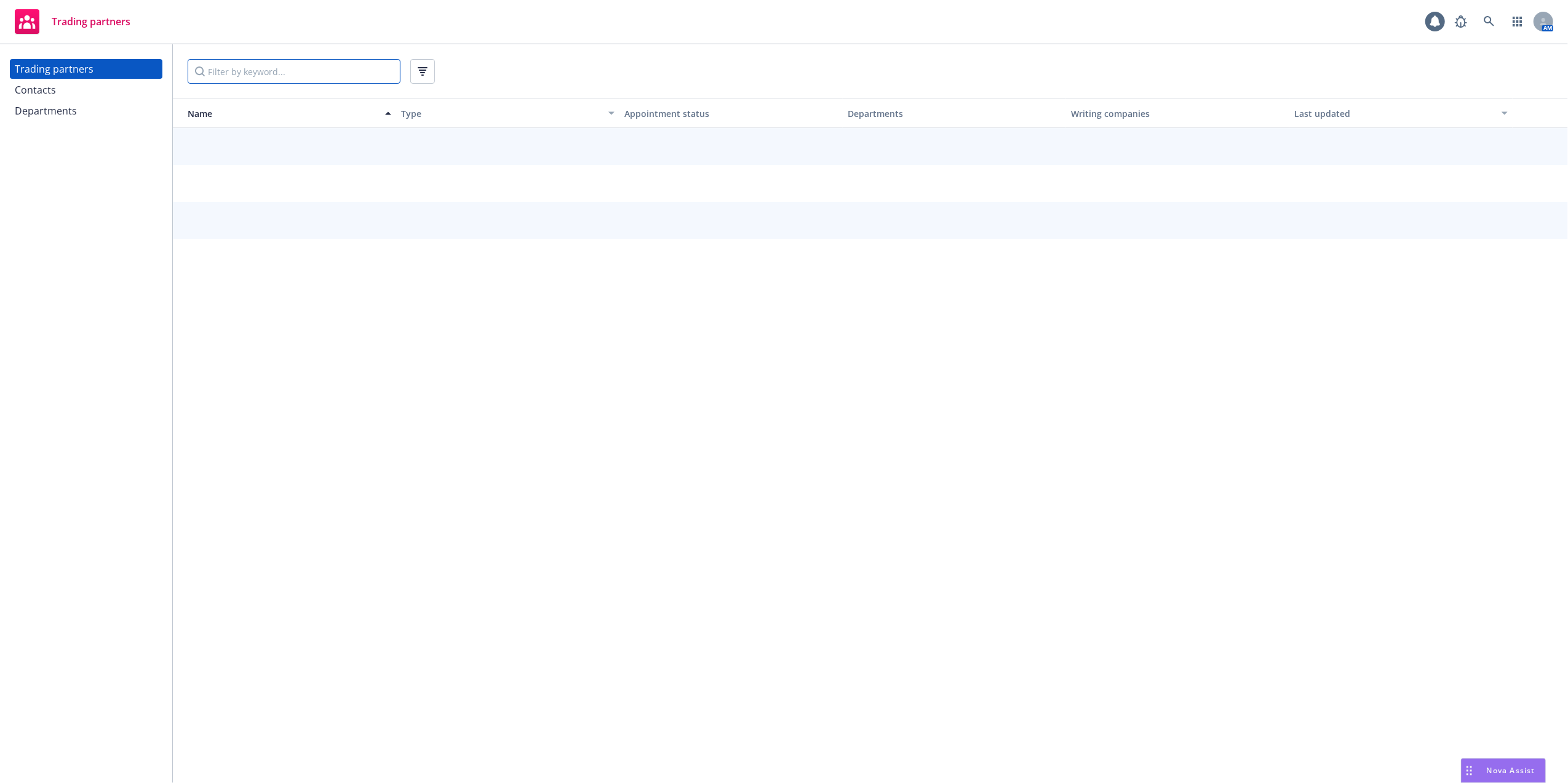
click at [292, 69] on input "Filter by keyword..." at bounding box center [294, 71] width 213 height 25
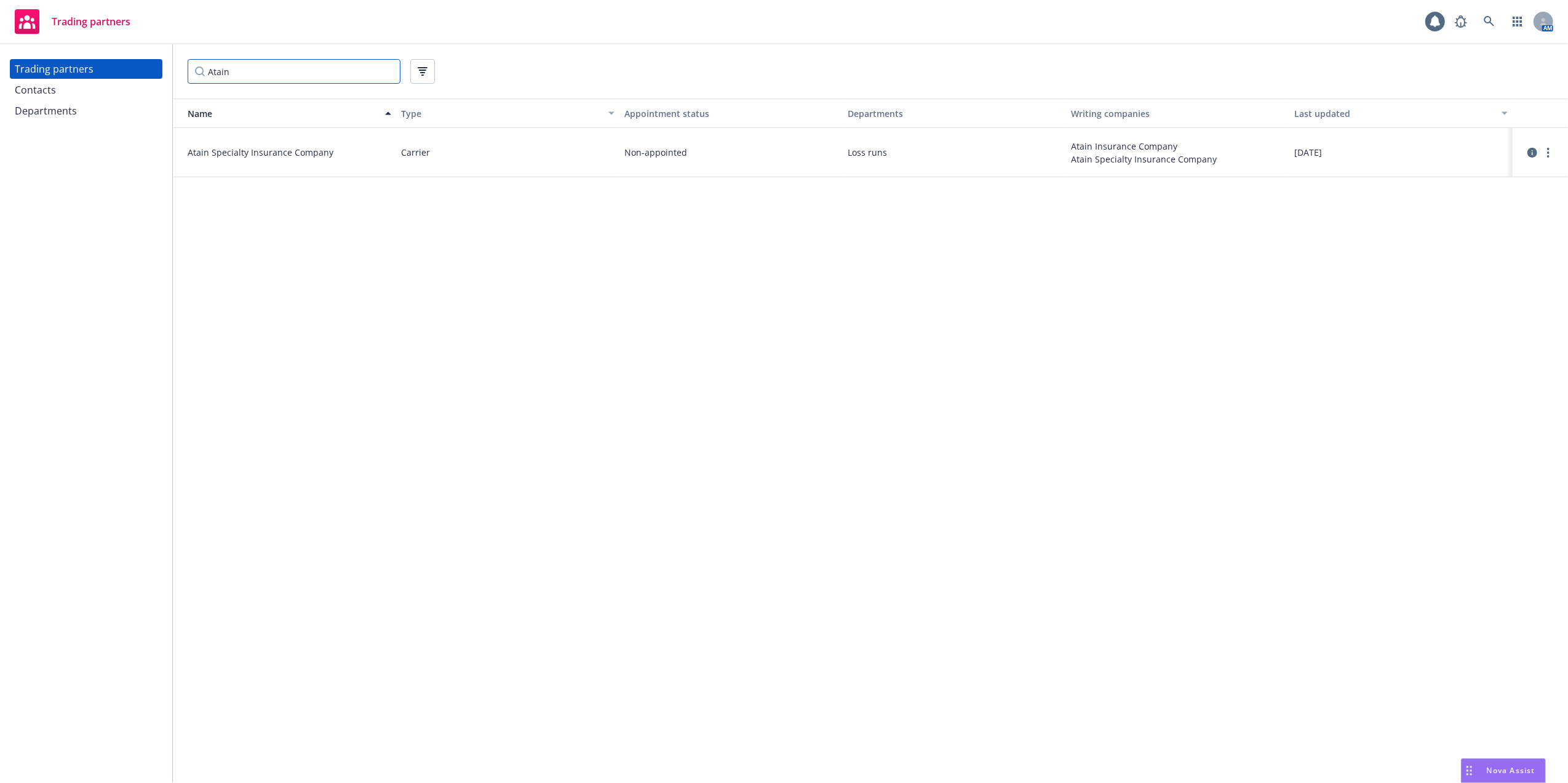
type input "Atain"
click at [242, 152] on span "Atain Specialty Insurance Company" at bounding box center [290, 152] width 204 height 13
click at [1549, 148] on link "more" at bounding box center [1548, 152] width 15 height 15
click at [1460, 174] on link "View contacts" at bounding box center [1486, 178] width 137 height 25
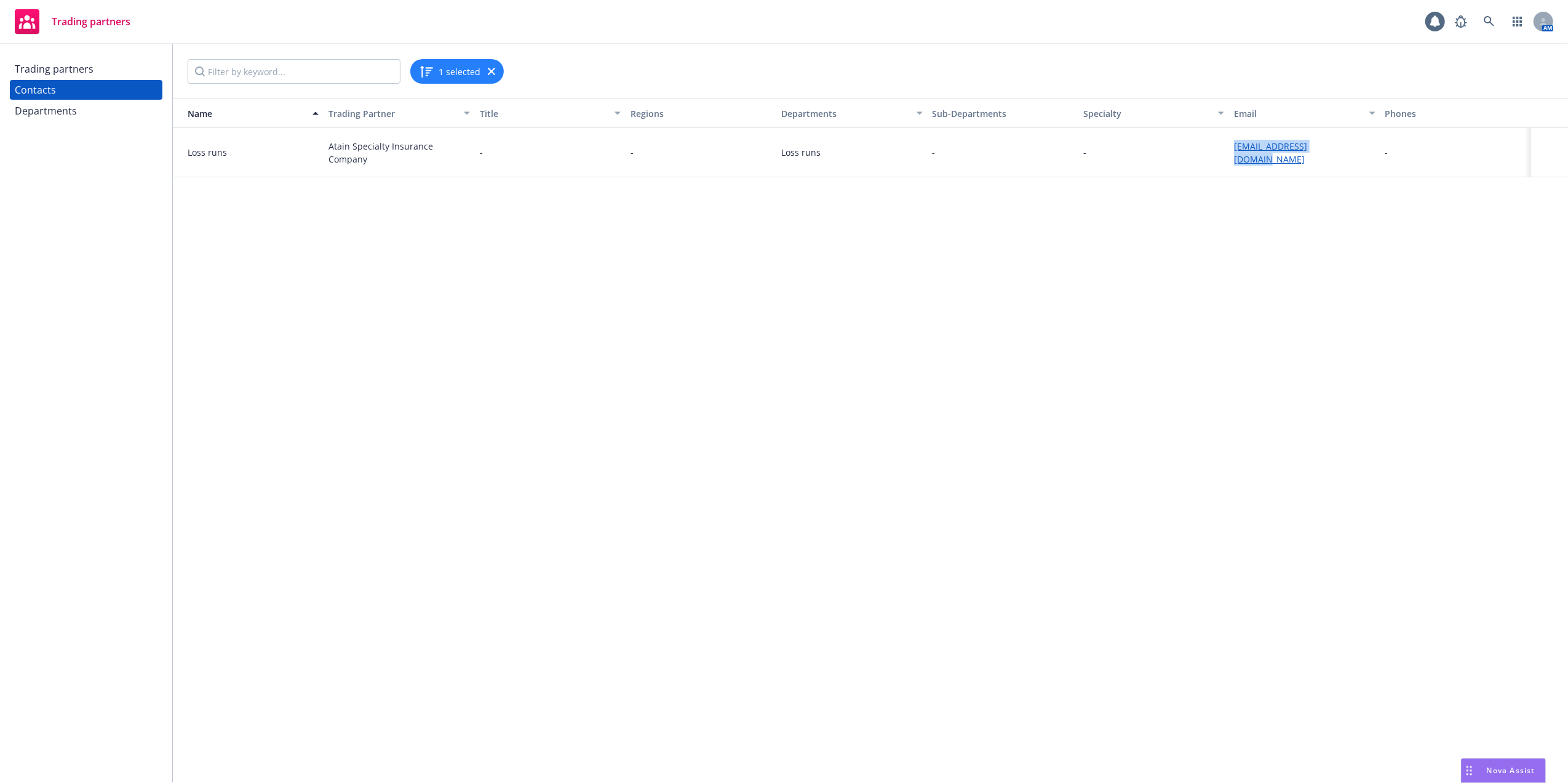
drag, startPoint x: 1336, startPoint y: 154, endPoint x: 1229, endPoint y: 156, distance: 107.0
click at [1229, 156] on div "Loss runs Atain Specialty Insurance Company - - Loss runs - - questions@atainin…" at bounding box center [871, 152] width 1395 height 49
copy div "questions@atainins.com"
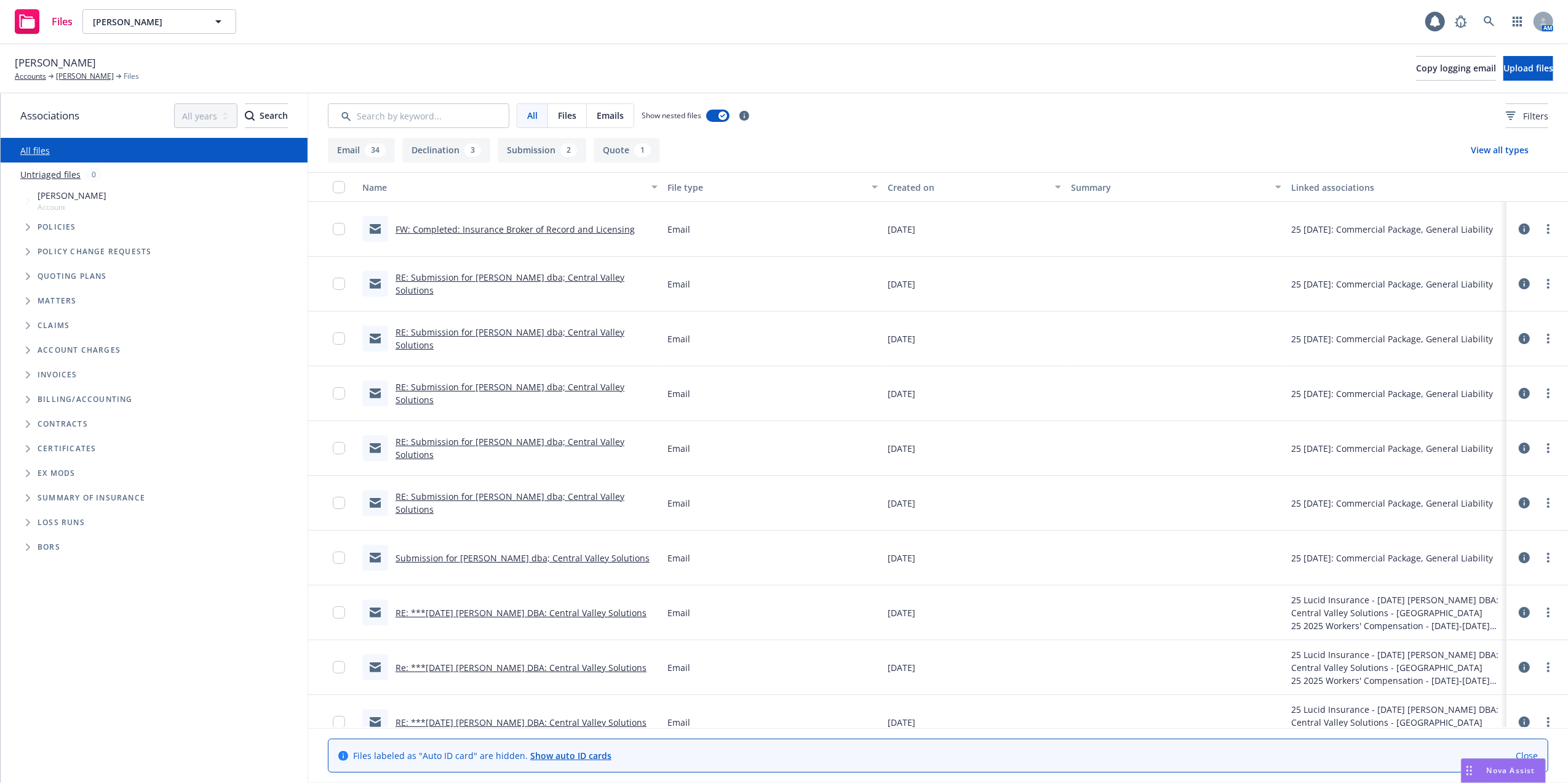
click at [487, 225] on link "FW: Completed: Insurance Broker of Record and Licensing" at bounding box center [515, 229] width 239 height 11
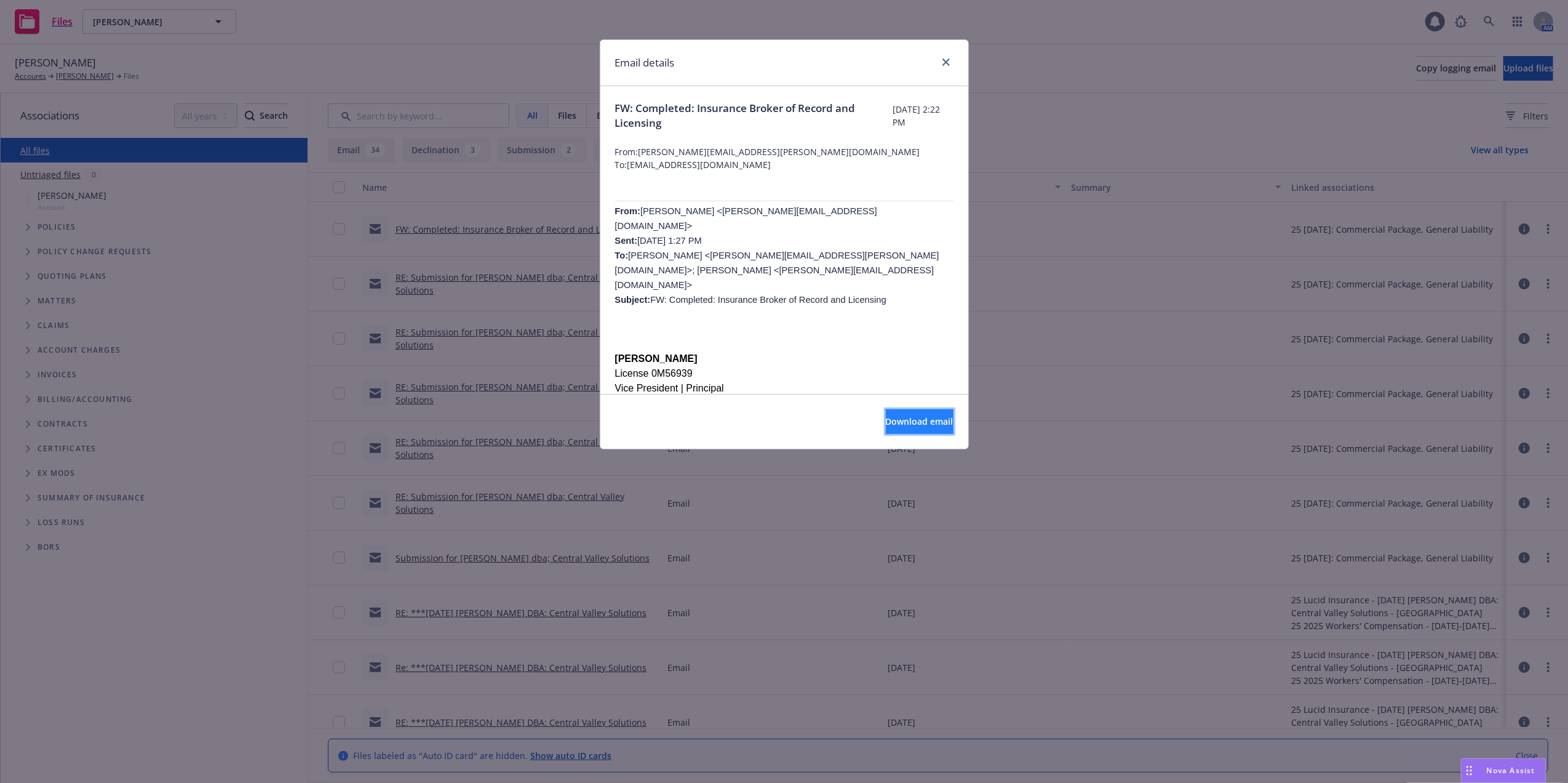
click at [886, 419] on span "Download email" at bounding box center [919, 421] width 68 height 11
click at [946, 59] on icon "close" at bounding box center [946, 62] width 7 height 7
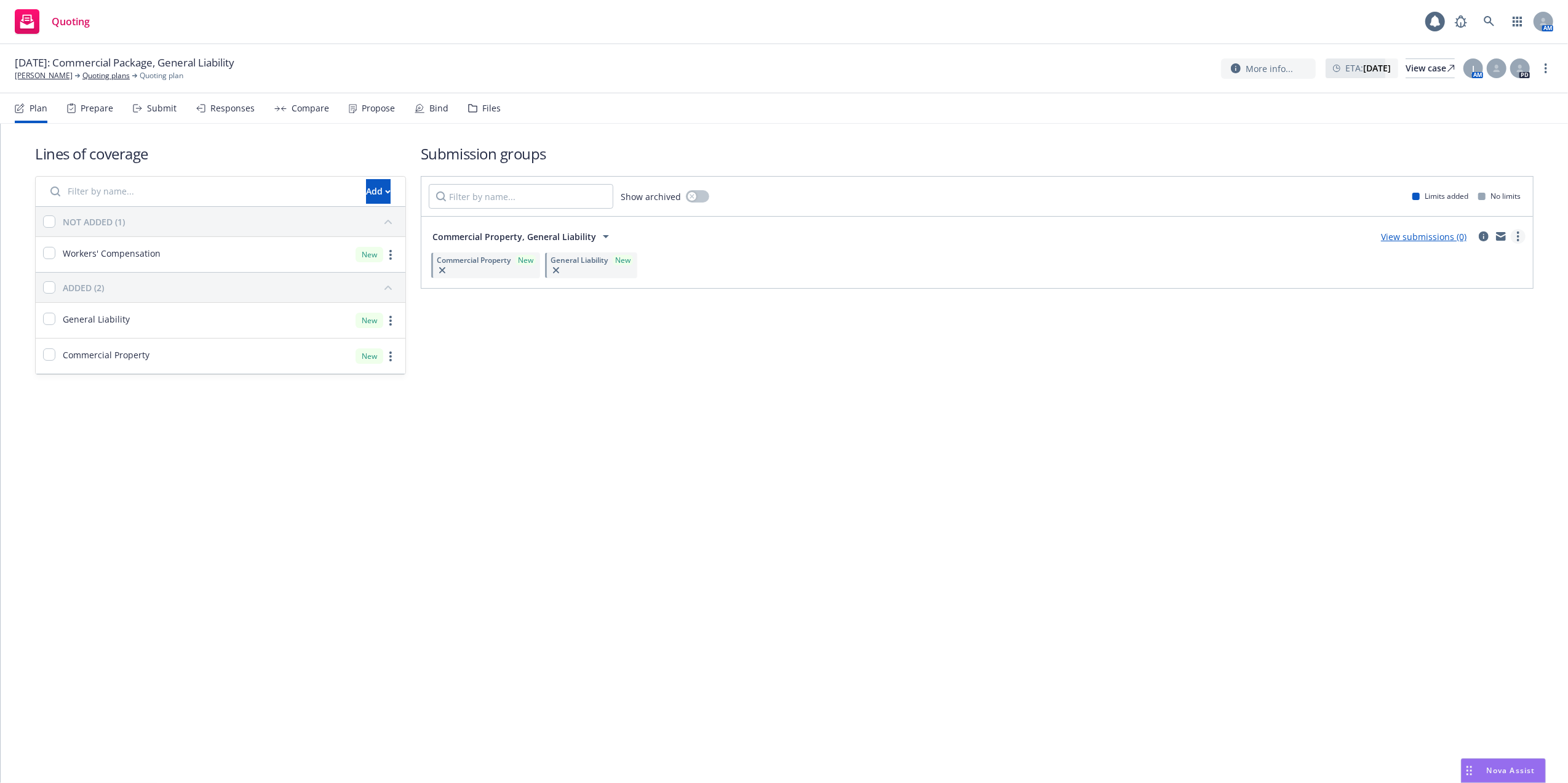
click at [1518, 233] on circle "more" at bounding box center [1518, 233] width 3 height 3
click at [1451, 291] on span "Copy logging email" at bounding box center [1449, 291] width 107 height 11
drag, startPoint x: 675, startPoint y: 497, endPoint x: 714, endPoint y: 419, distance: 87.2
click at [674, 496] on div "Lines of coverage Add NOT ADDED (1) Workers' Compensation New ADDED (2) General…" at bounding box center [784, 453] width 1567 height 659
click at [761, 15] on div "Quoting 1 AM" at bounding box center [784, 22] width 1568 height 44
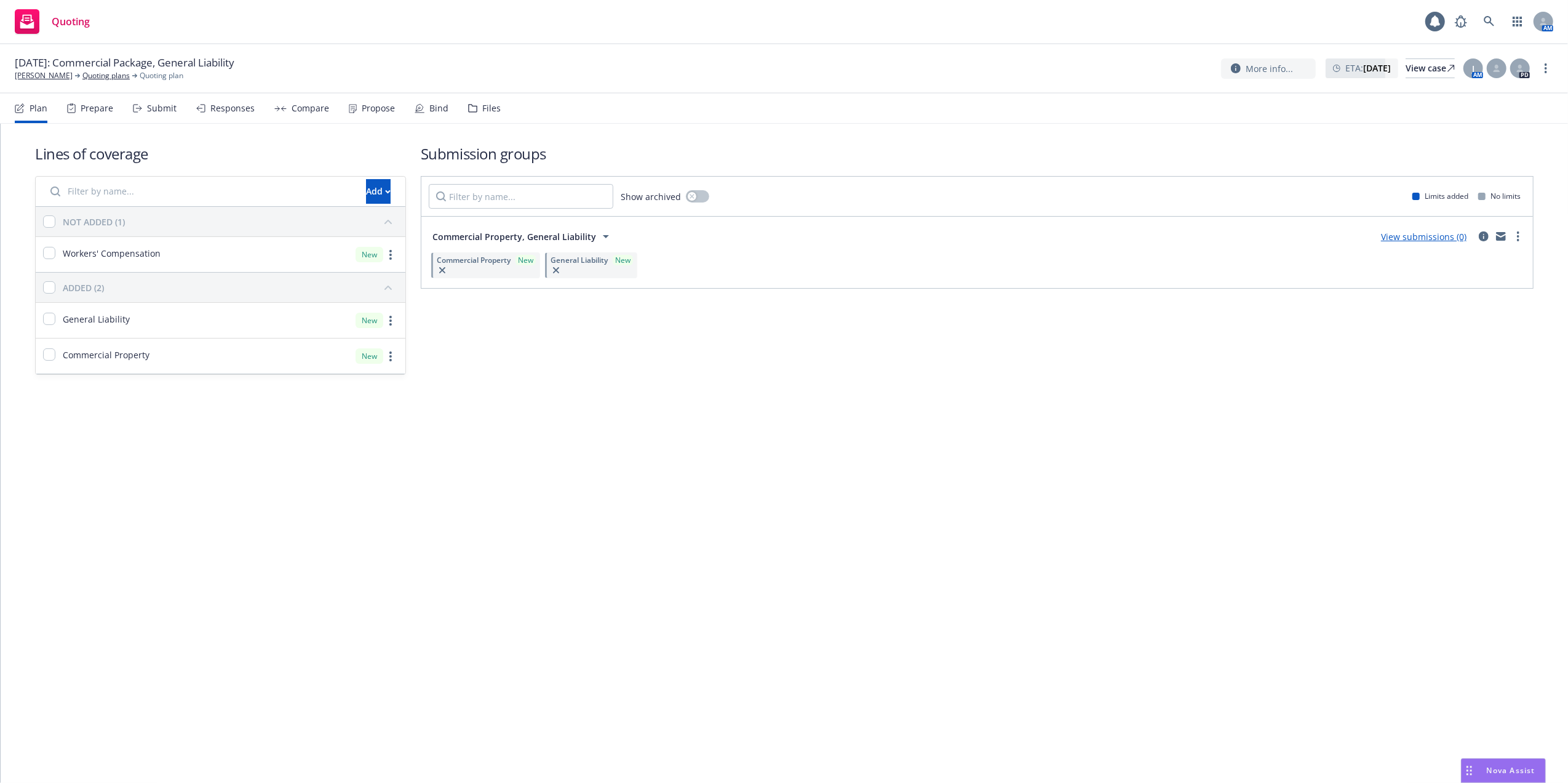
click at [660, 527] on div "Lines of coverage Add NOT ADDED (1) Workers' Compensation New ADDED (2) General…" at bounding box center [784, 453] width 1567 height 659
click at [504, 494] on div "Lines of coverage Add NOT ADDED (1) Workers' Compensation New ADDED (2) General…" at bounding box center [784, 453] width 1567 height 659
click at [1488, 20] on icon at bounding box center [1489, 21] width 11 height 11
click at [1518, 233] on circle "more" at bounding box center [1518, 233] width 3 height 3
click at [1445, 291] on span "Copy logging email" at bounding box center [1449, 291] width 107 height 11
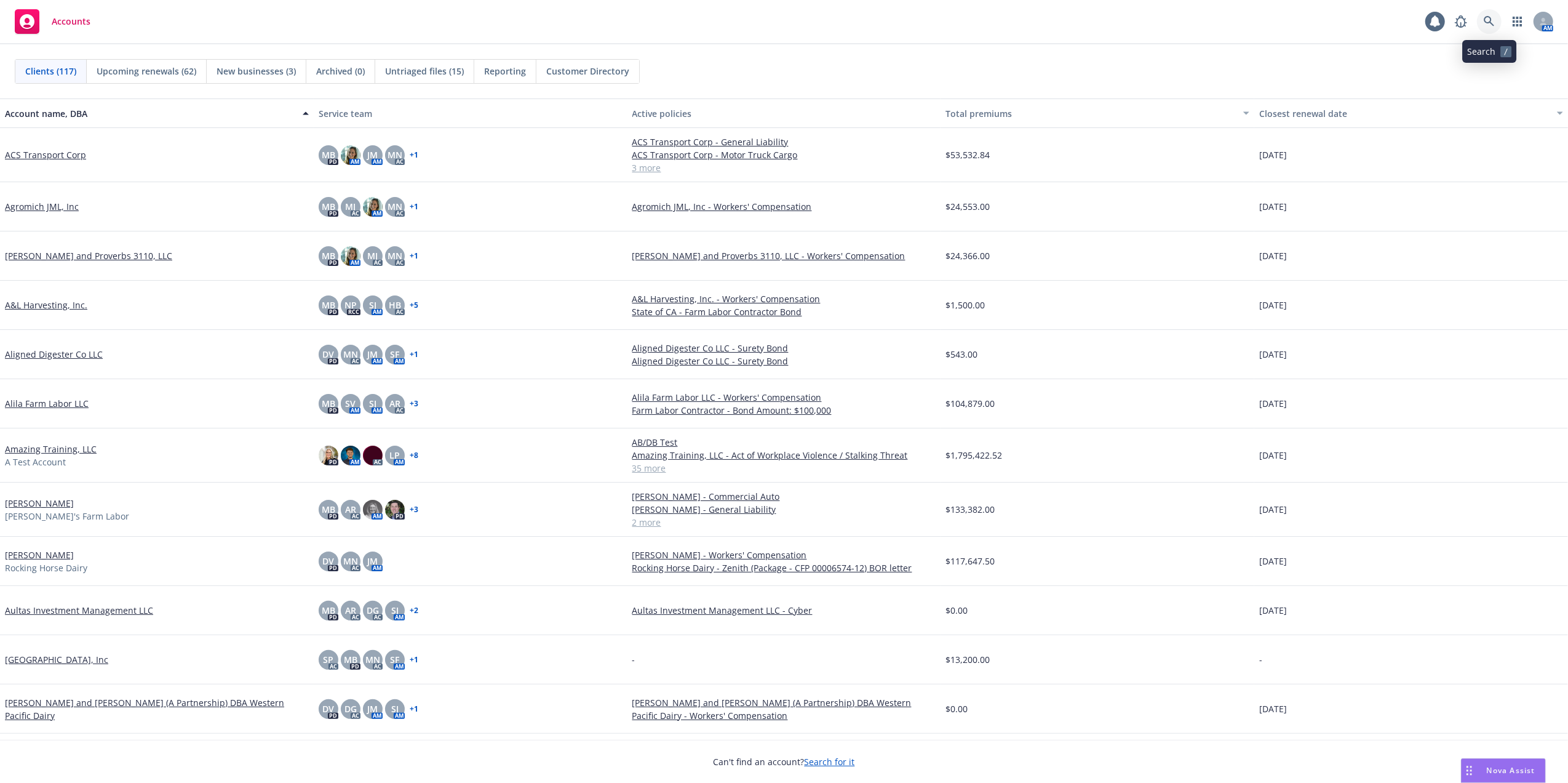
click at [1486, 17] on icon at bounding box center [1489, 21] width 11 height 11
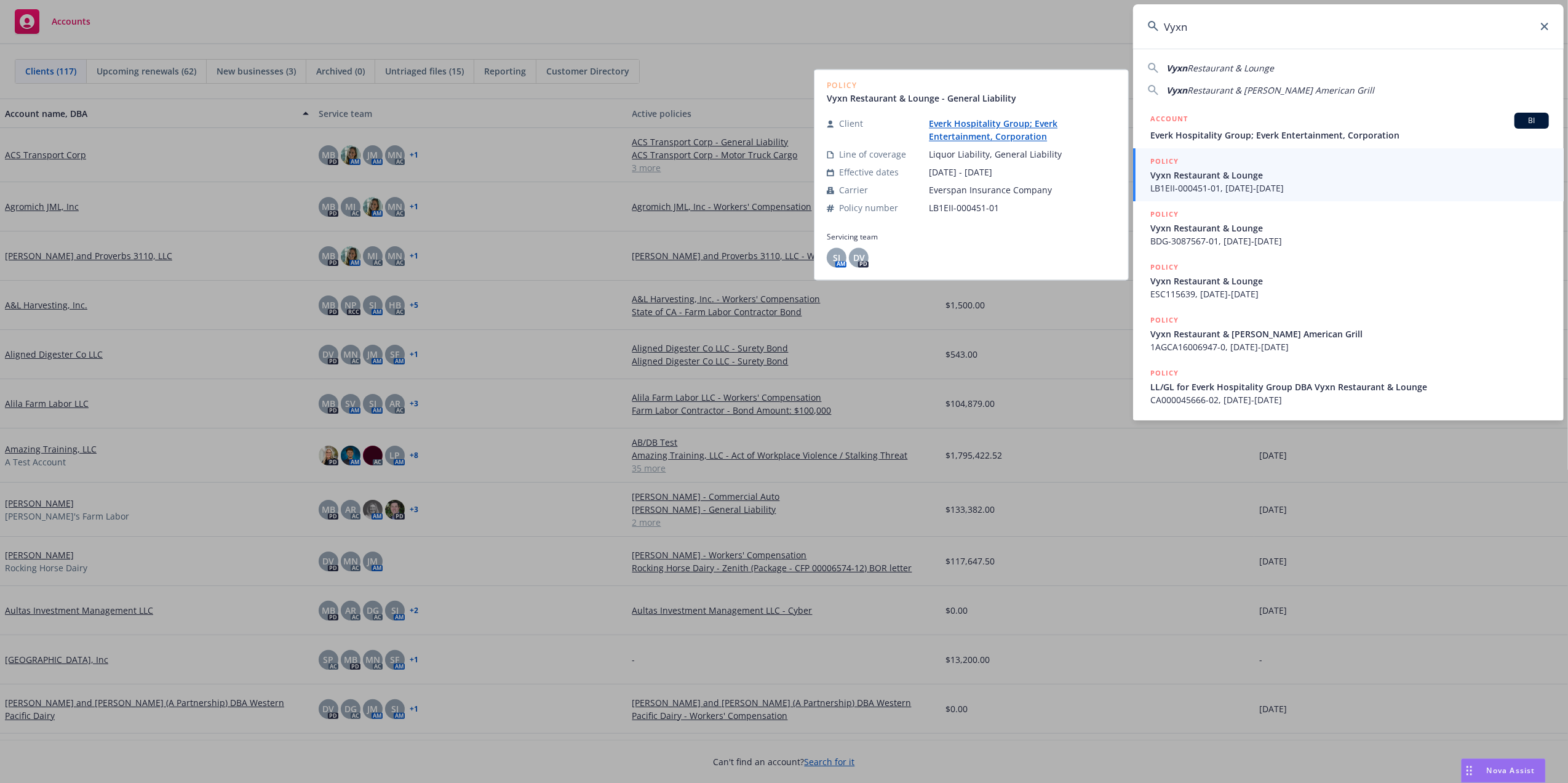
type input "Vyxn"
click at [1193, 176] on span "Vyxn Restaurant & Lounge" at bounding box center [1349, 174] width 398 height 13
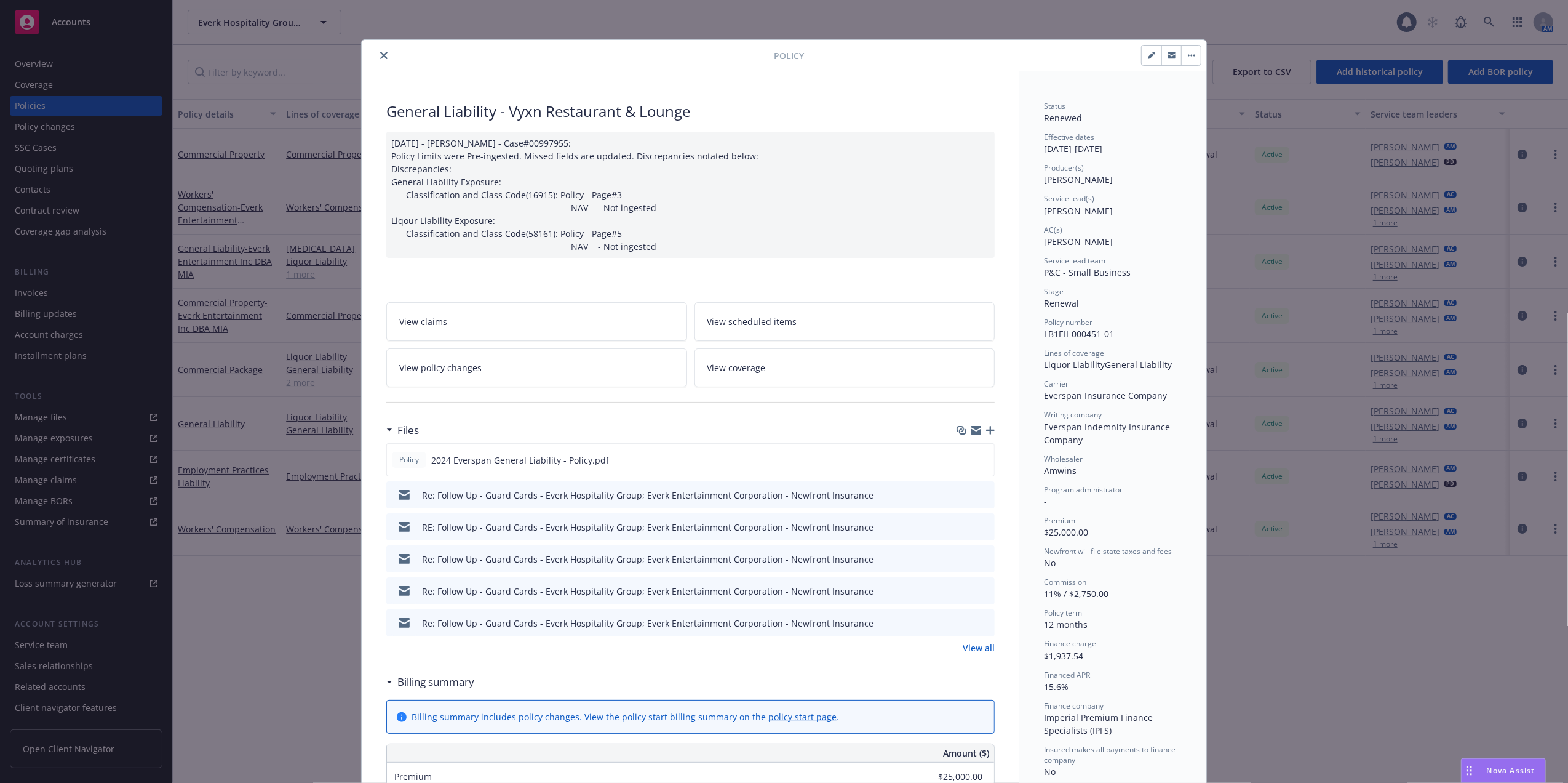
click at [380, 54] on icon "close" at bounding box center [384, 55] width 7 height 7
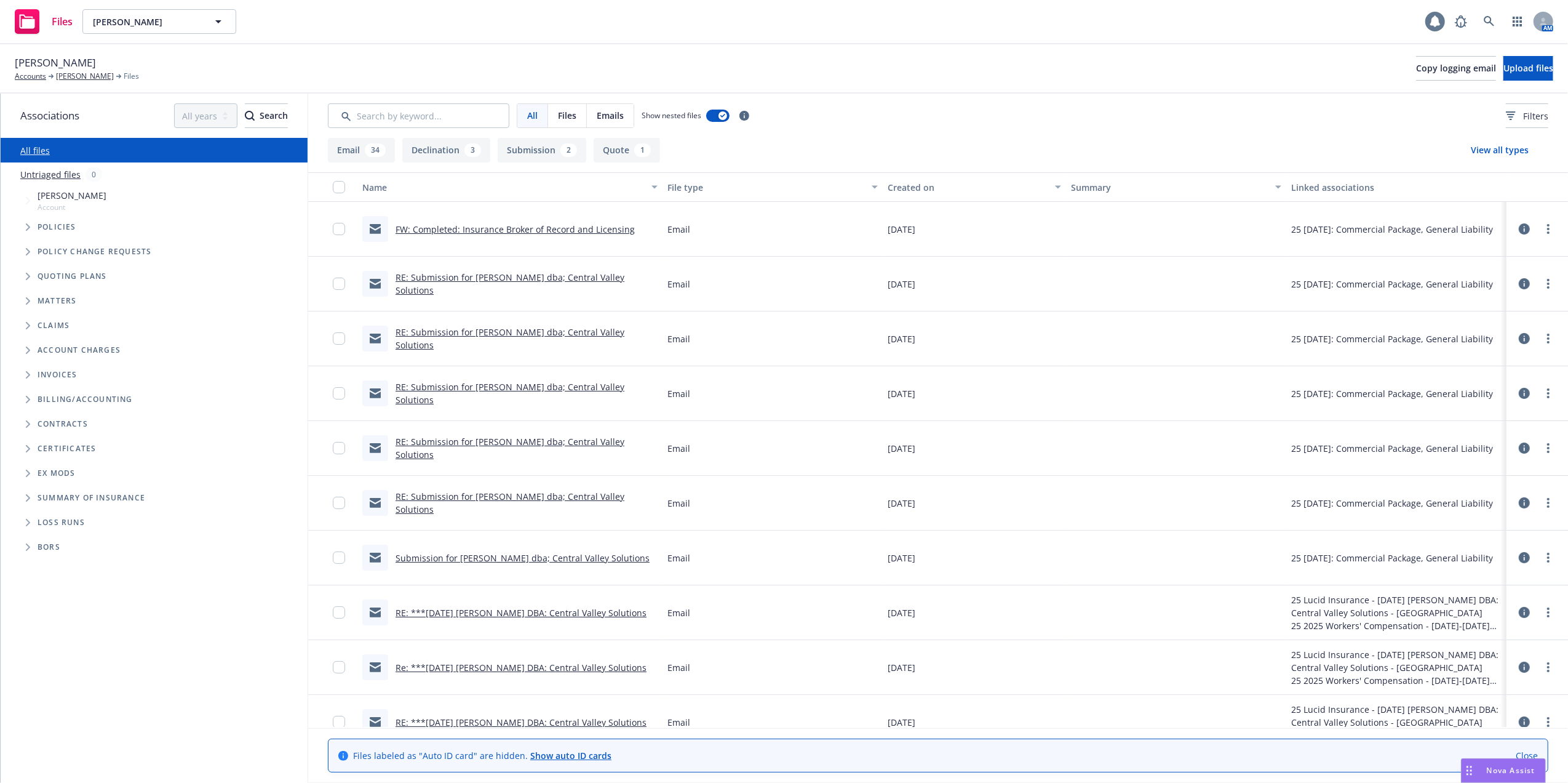
click at [1435, 21] on icon at bounding box center [1435, 21] width 10 height 11
click at [1486, 23] on icon at bounding box center [1489, 21] width 11 height 11
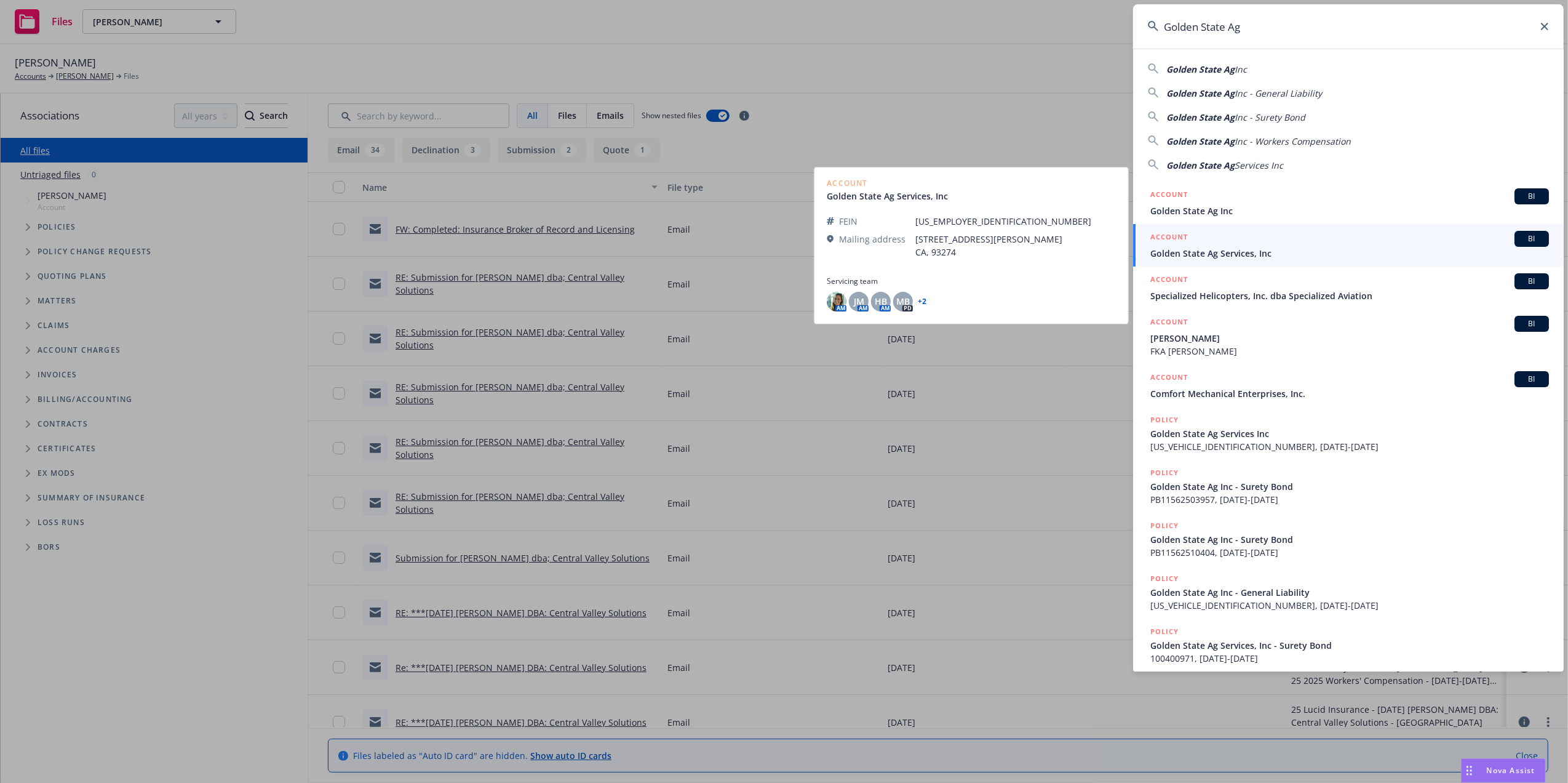
type input "Golden State Ag"
click at [1194, 254] on span "Golden State Ag Services, Inc" at bounding box center [1349, 253] width 398 height 13
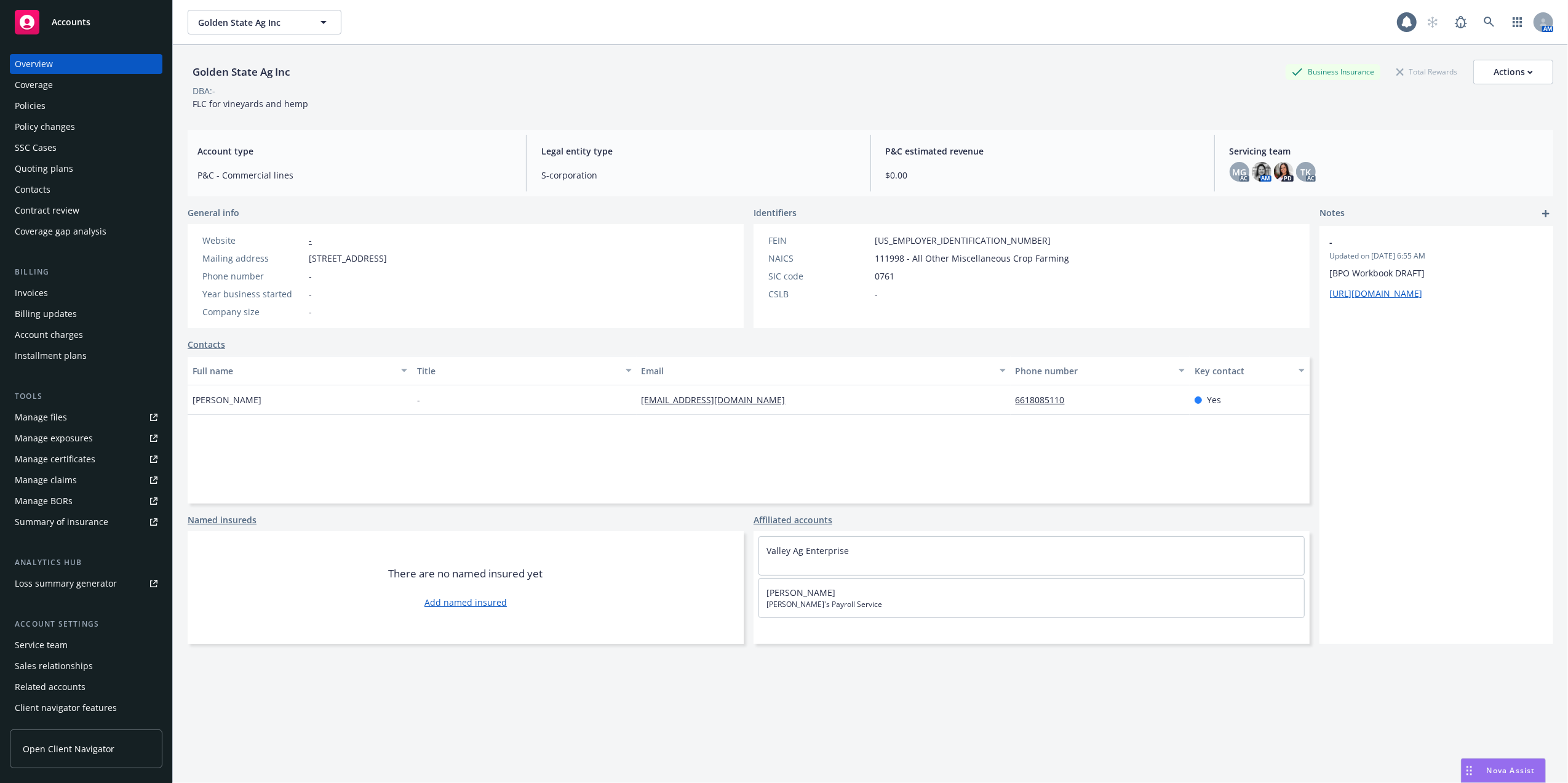
click at [25, 105] on div "Policies" at bounding box center [30, 105] width 31 height 19
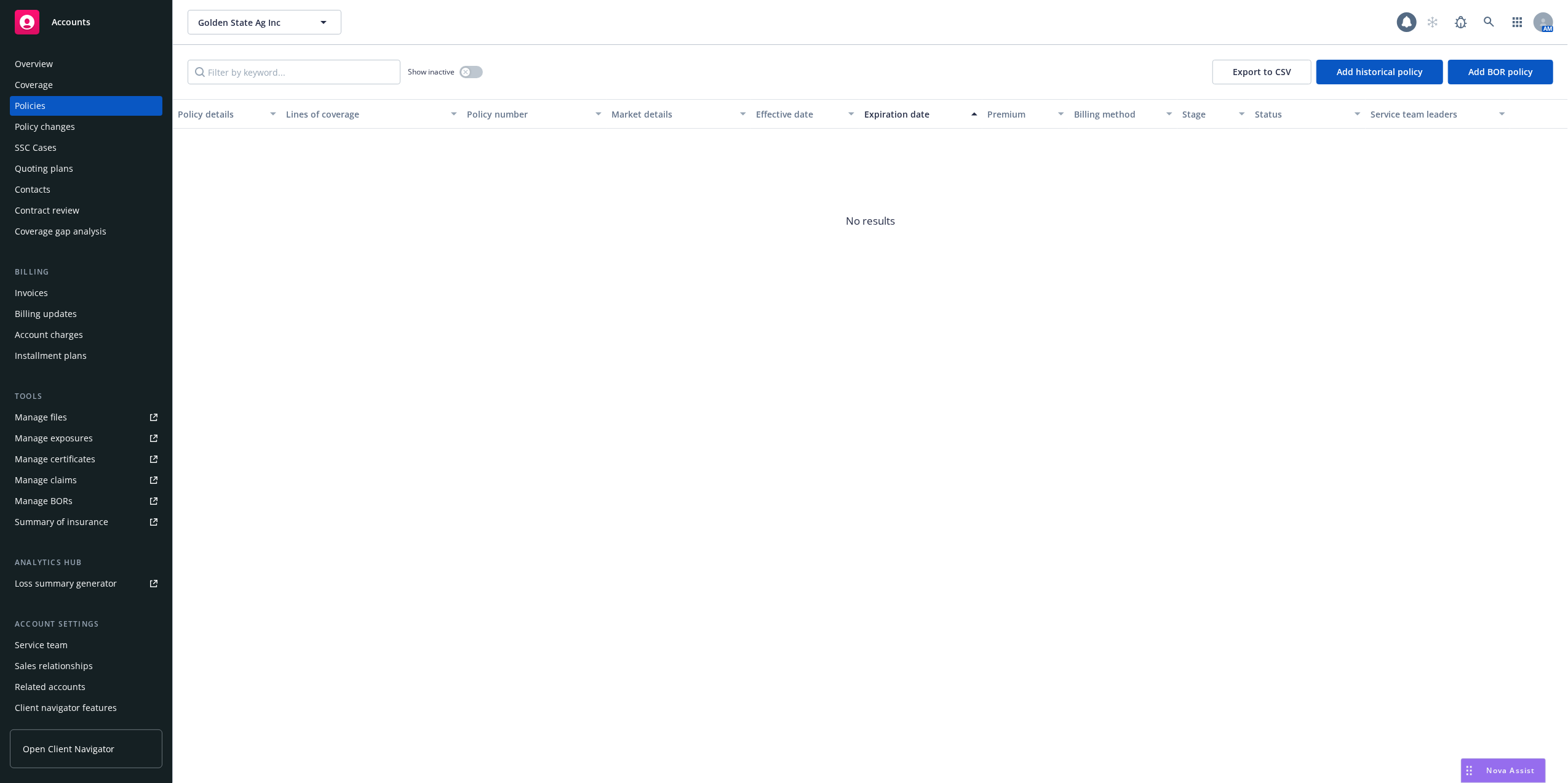
click at [30, 168] on div "Quoting plans" at bounding box center [44, 168] width 58 height 19
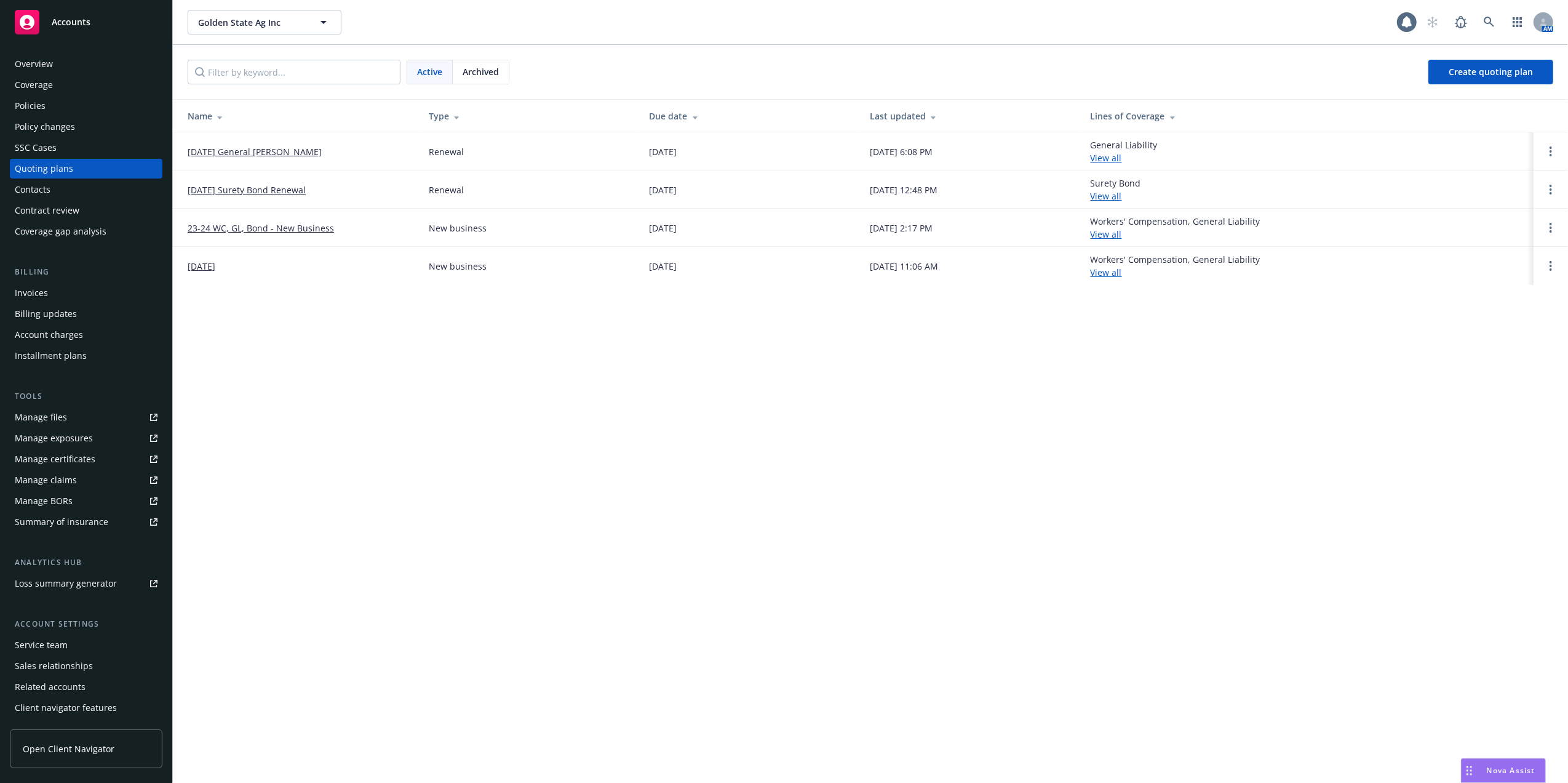
click at [68, 62] on div "Overview" at bounding box center [86, 64] width 143 height 19
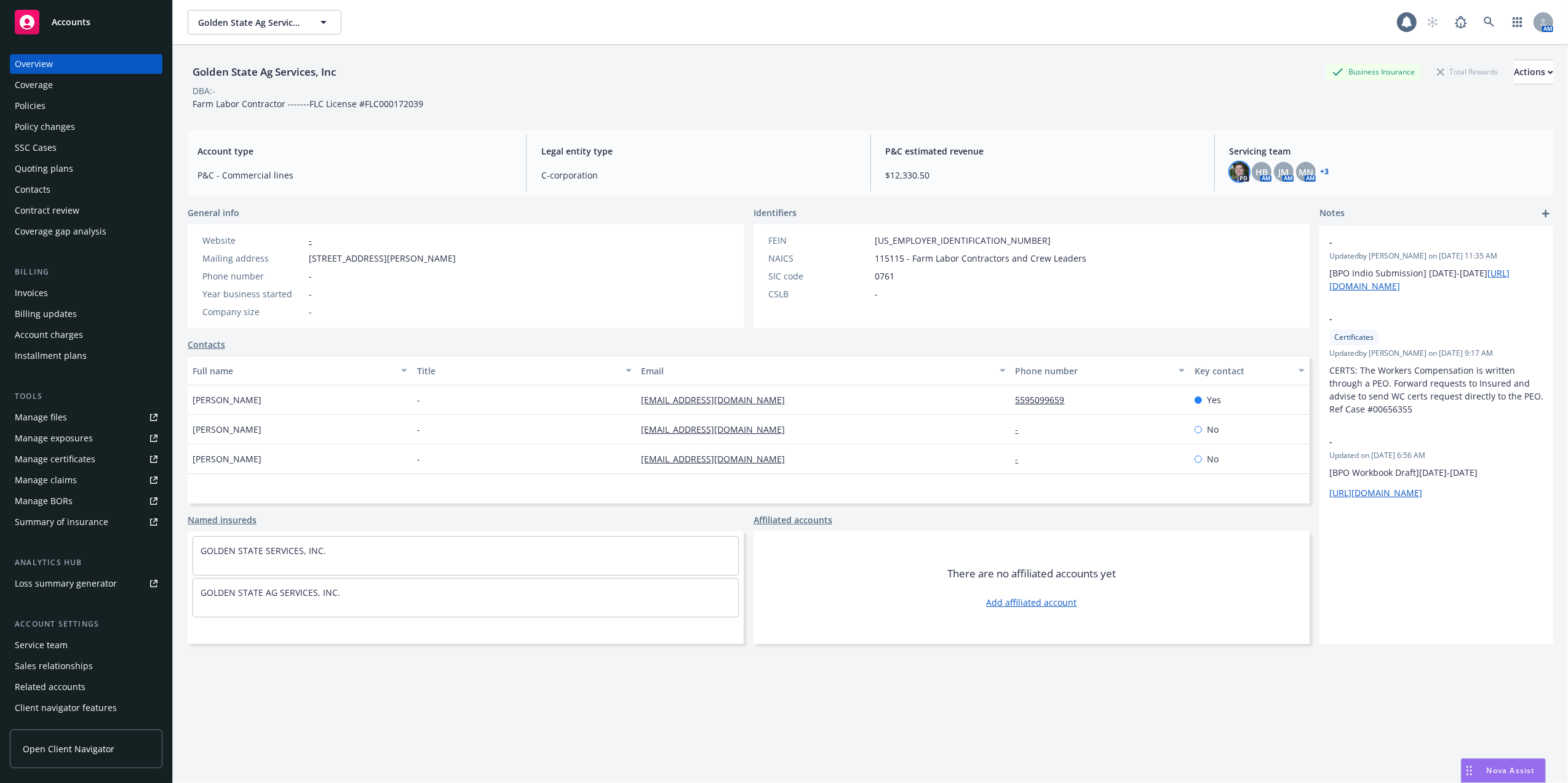
click at [1229, 173] on img at bounding box center [1239, 171] width 19 height 19
click at [1186, 94] on div "DBA: -" at bounding box center [871, 91] width 1365 height 13
click at [678, 60] on div "Golden State Ag Services, Inc Business Insurance Total Rewards Actions DBA: - F…" at bounding box center [871, 83] width 1365 height 75
click at [48, 100] on div "Policies" at bounding box center [86, 105] width 143 height 19
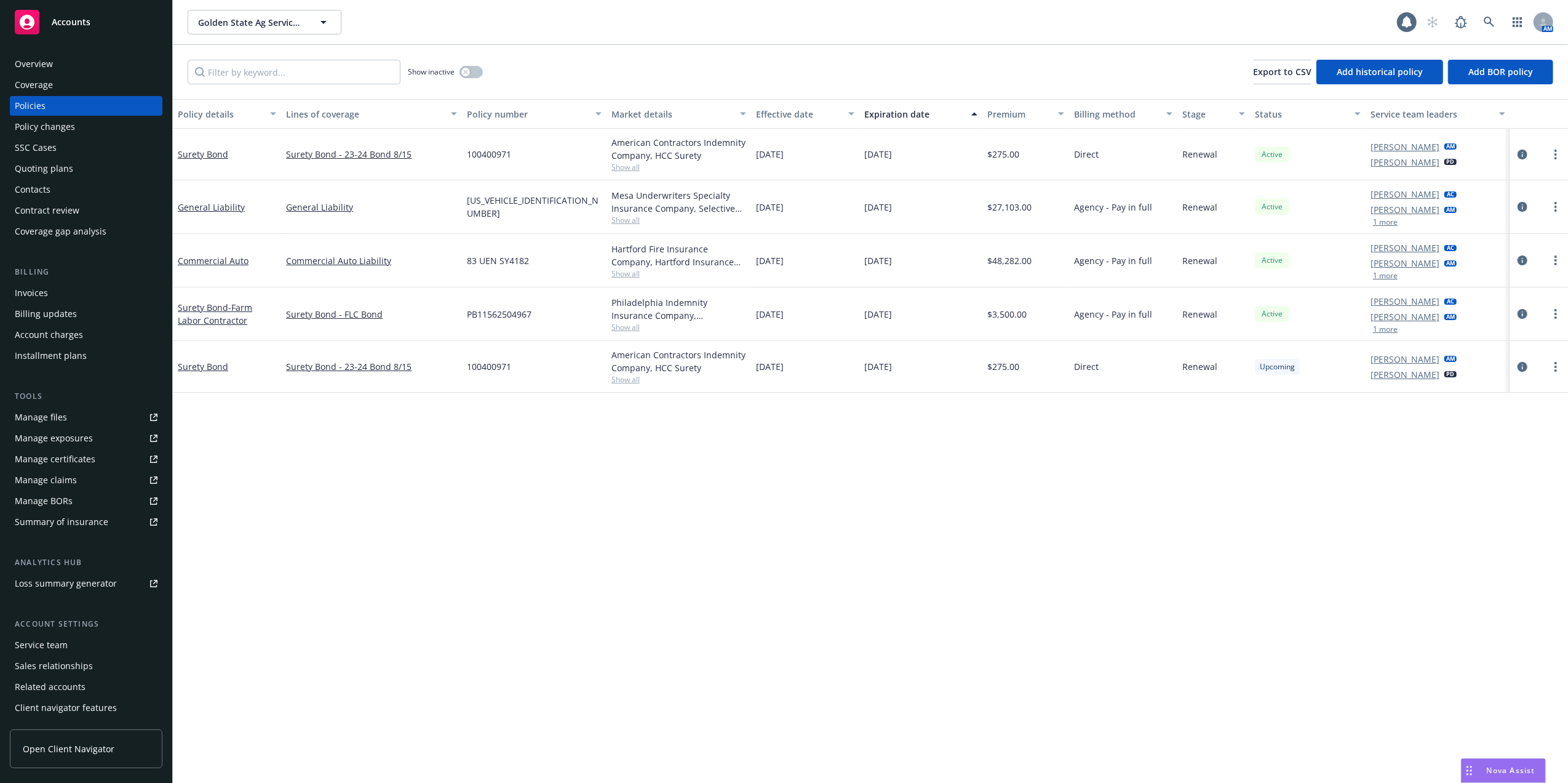
click at [42, 167] on div "Quoting plans" at bounding box center [44, 168] width 58 height 19
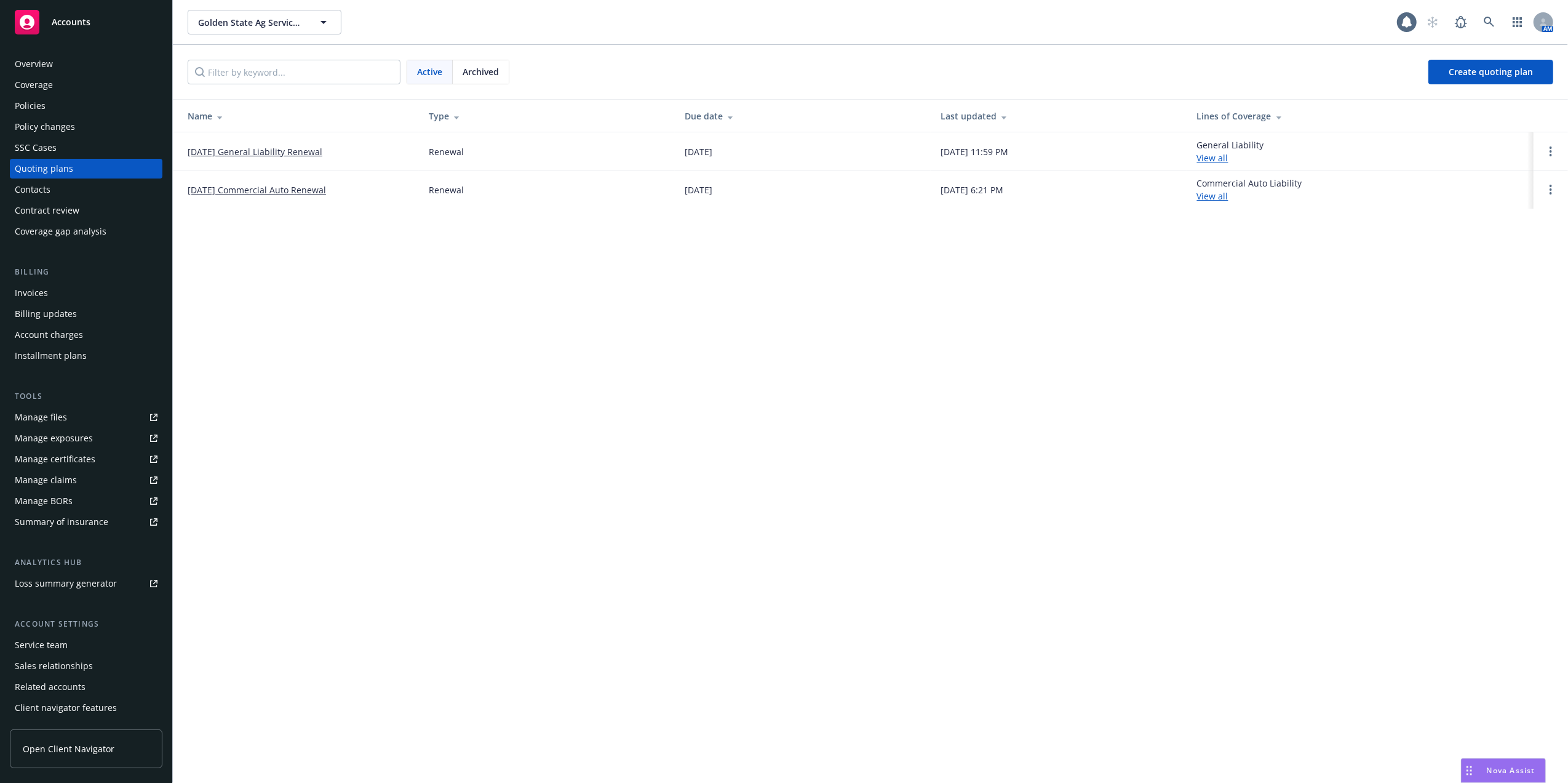
click at [35, 107] on div "Policies" at bounding box center [30, 105] width 31 height 19
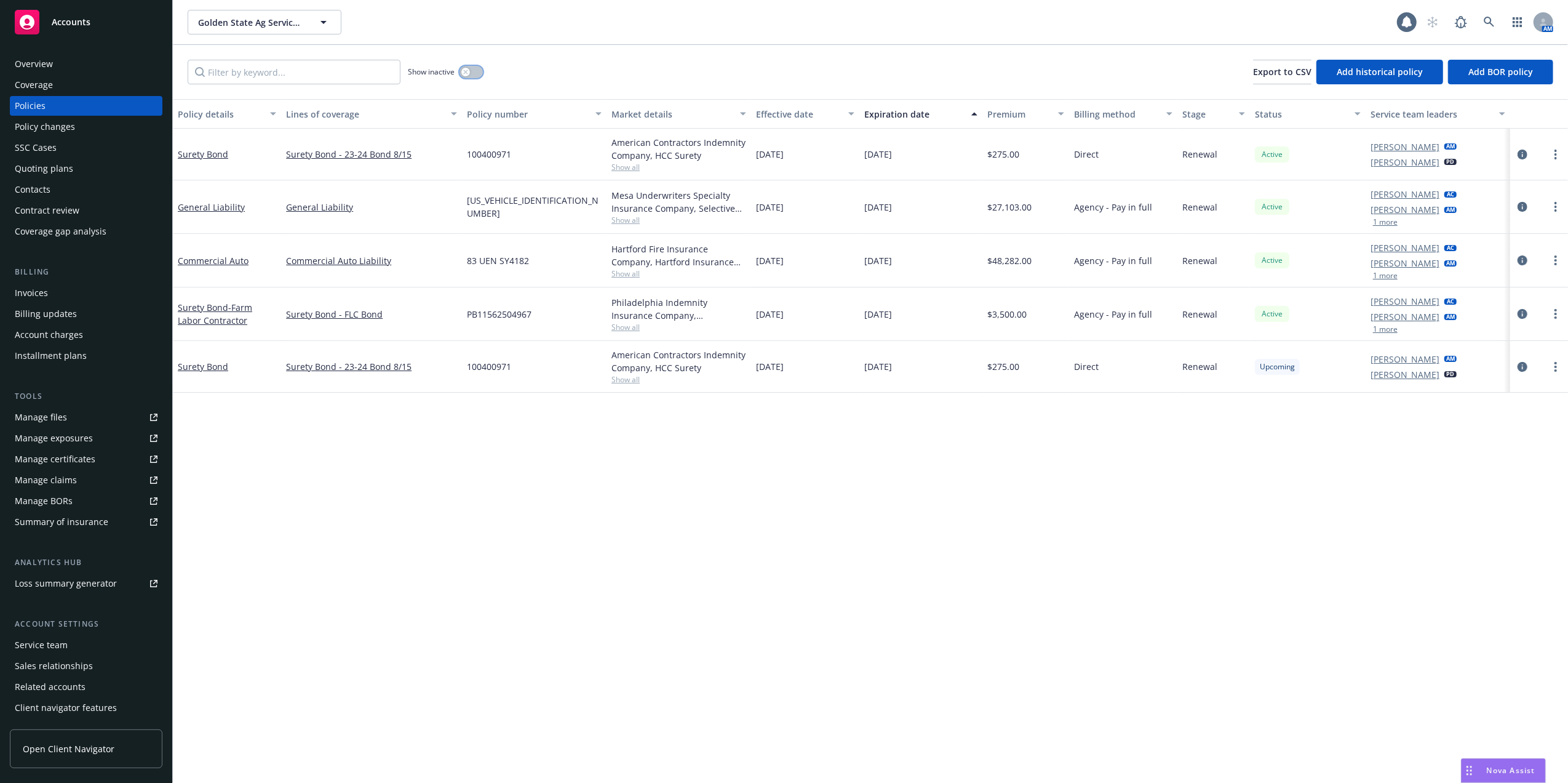
click at [468, 66] on button "button" at bounding box center [471, 72] width 23 height 12
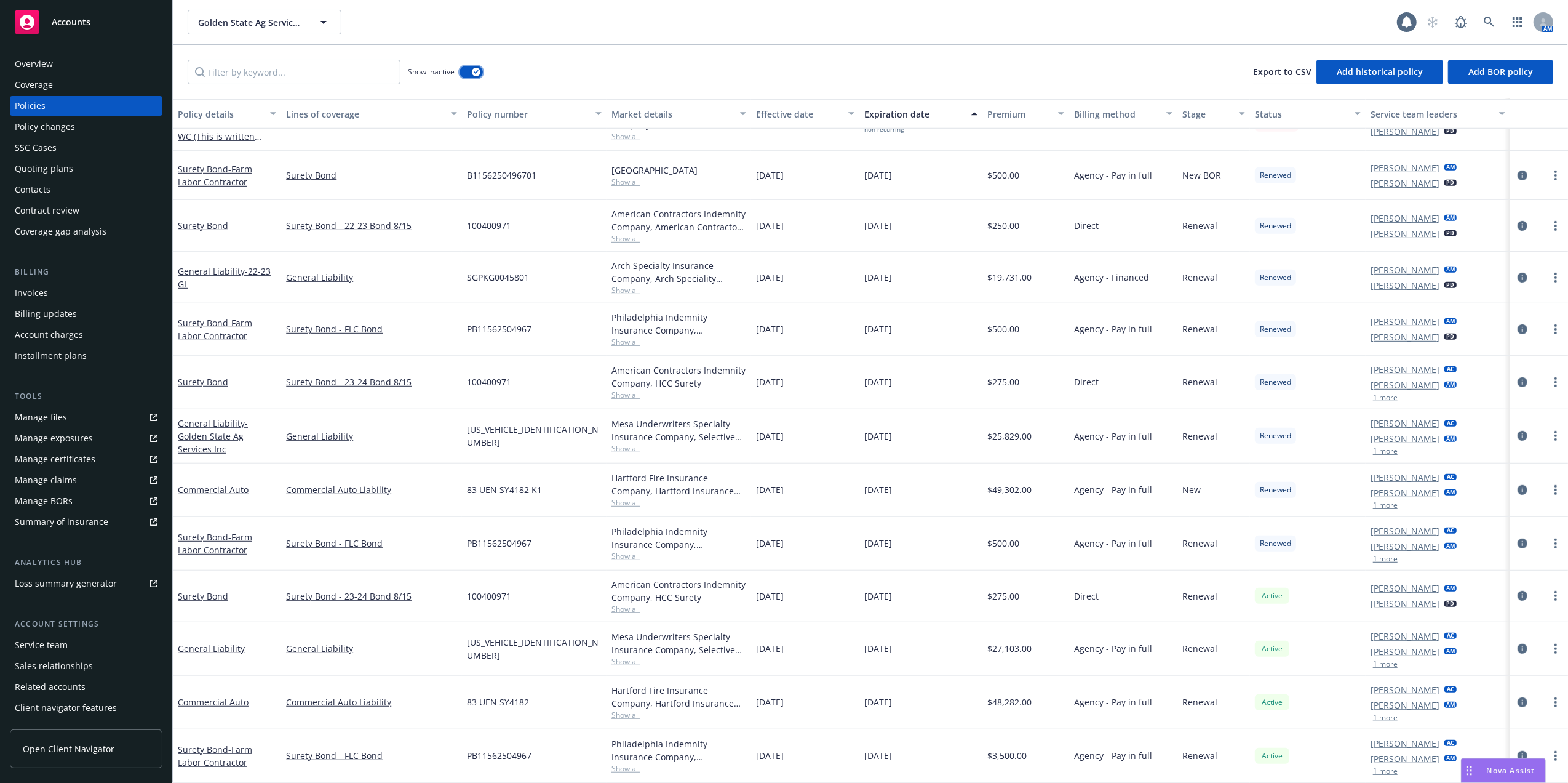
scroll to position [726, 0]
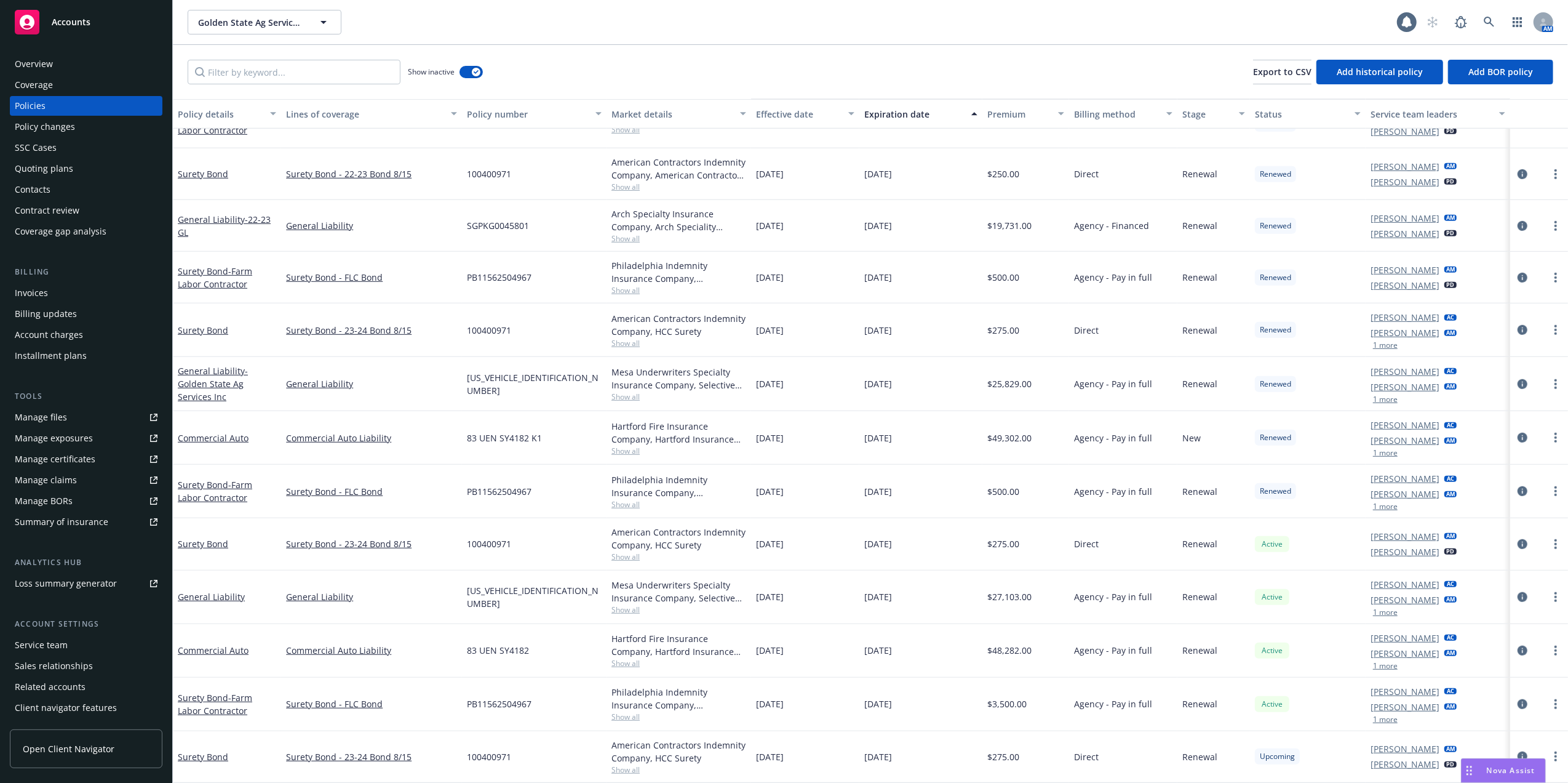
click at [40, 166] on div "Quoting plans" at bounding box center [44, 168] width 58 height 19
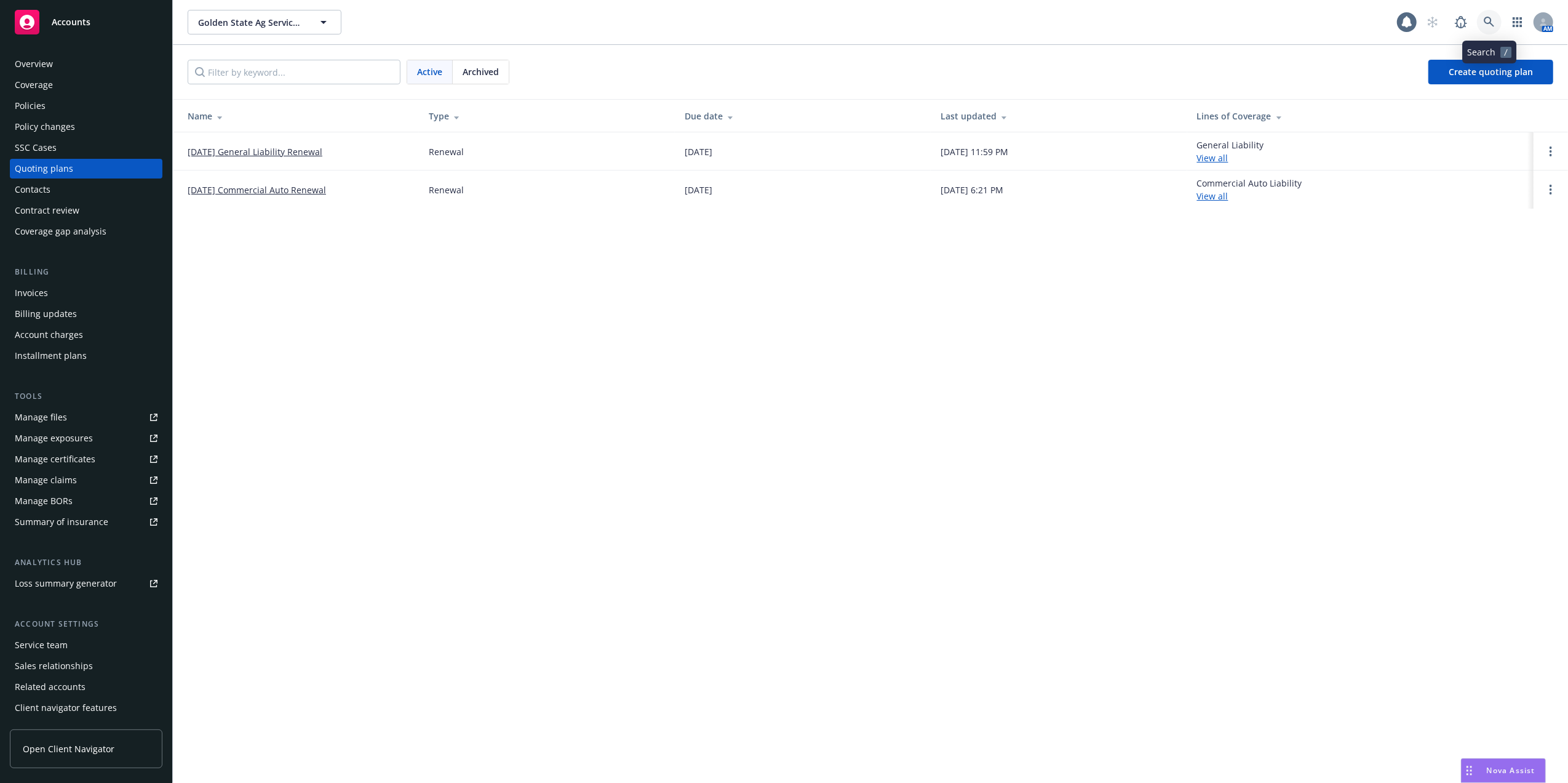
click at [1491, 13] on link at bounding box center [1489, 22] width 25 height 25
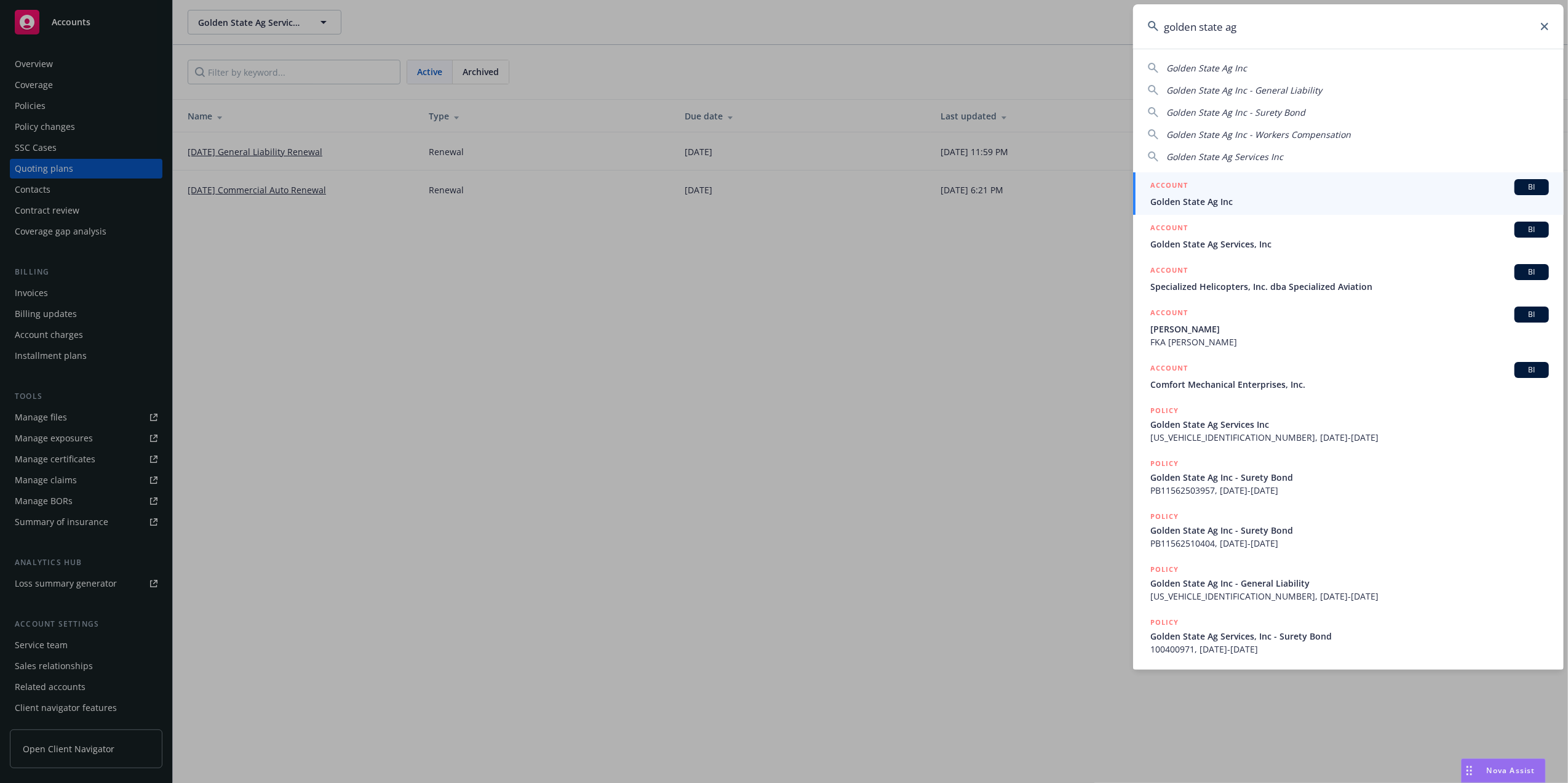
type input "golden state ag"
click at [1258, 192] on div "ACCOUNT BI" at bounding box center [1349, 187] width 398 height 16
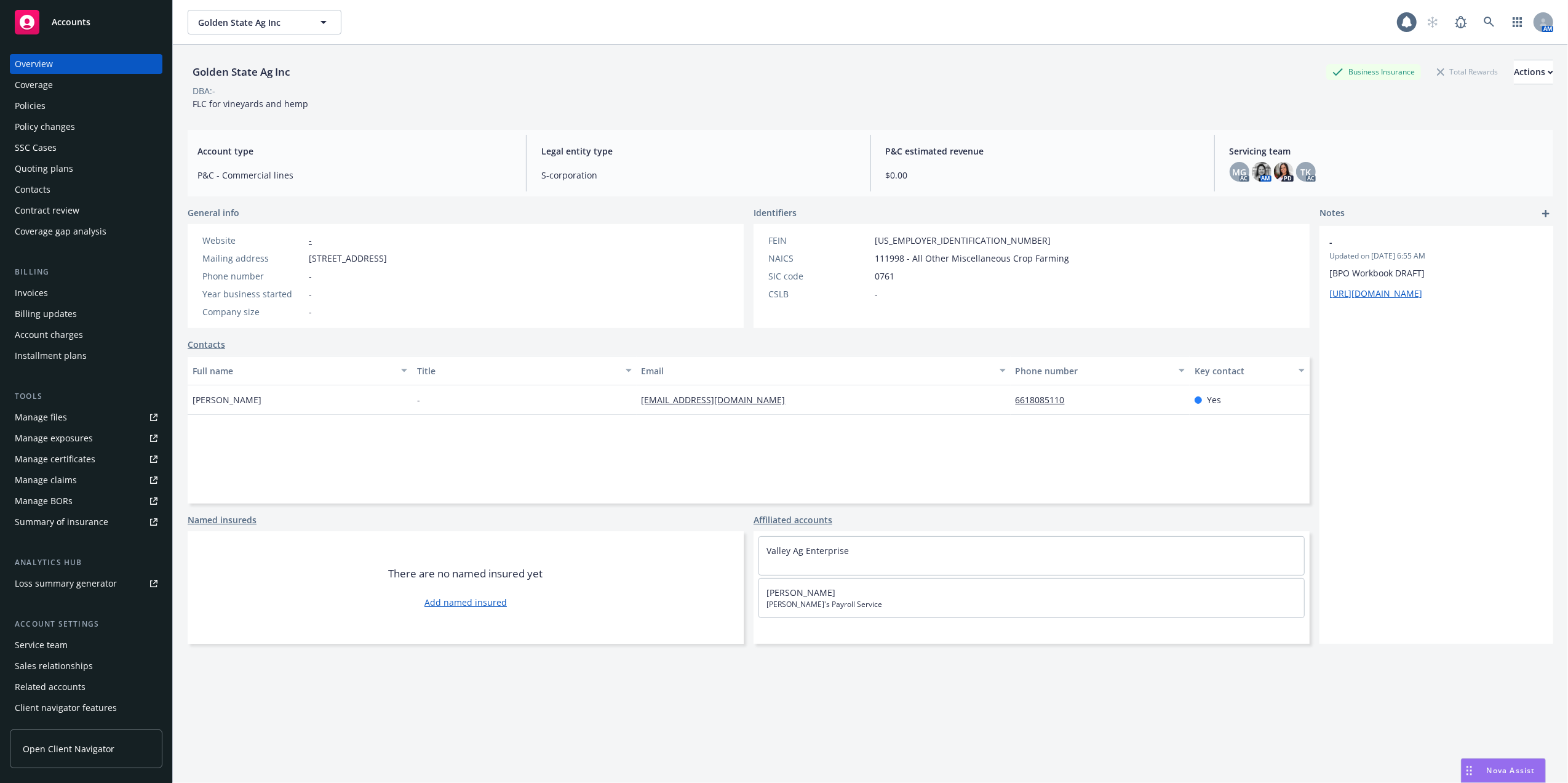
click at [32, 101] on div "Policies" at bounding box center [30, 105] width 31 height 19
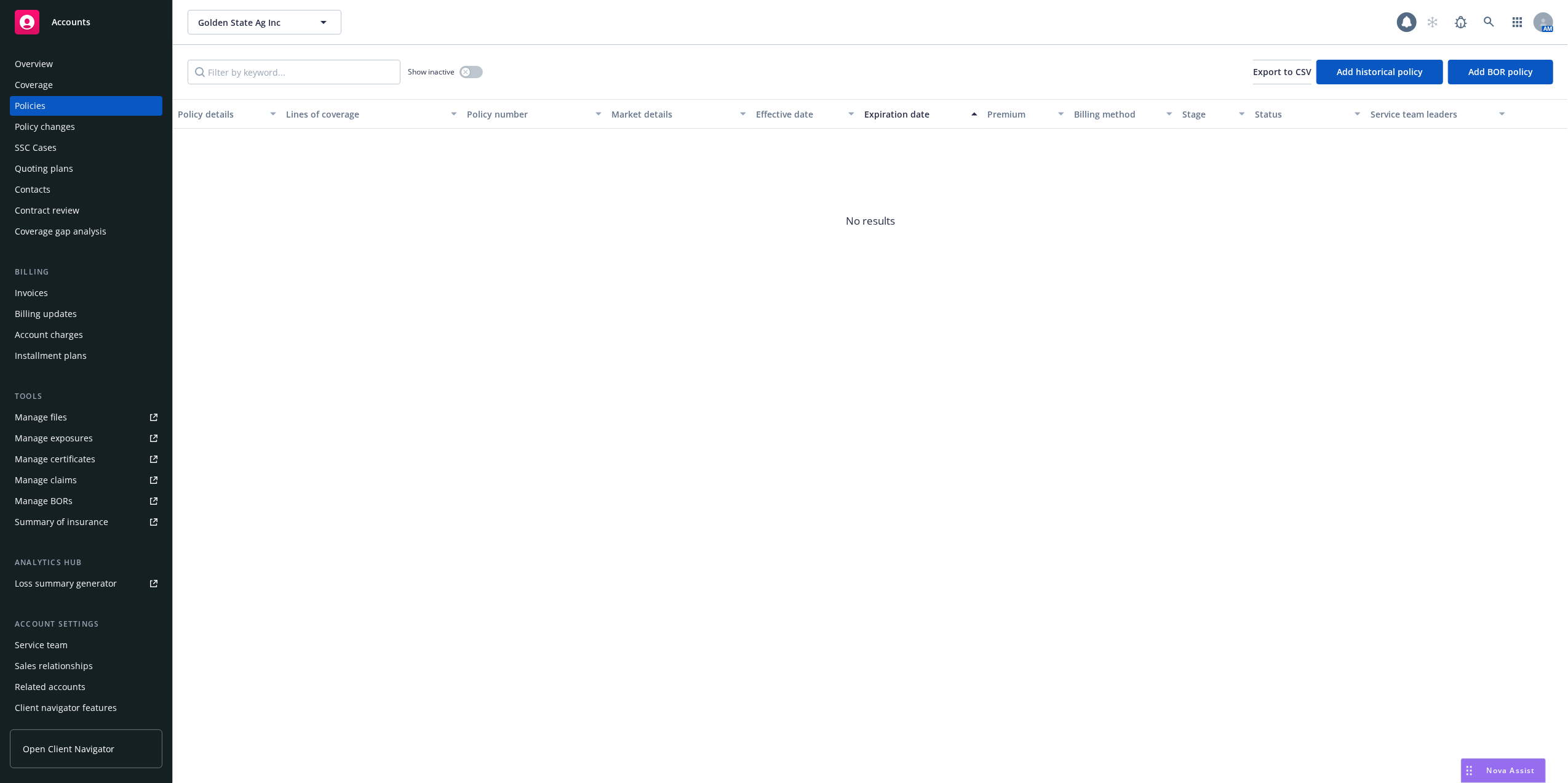
click at [28, 168] on div "Quoting plans" at bounding box center [44, 168] width 58 height 19
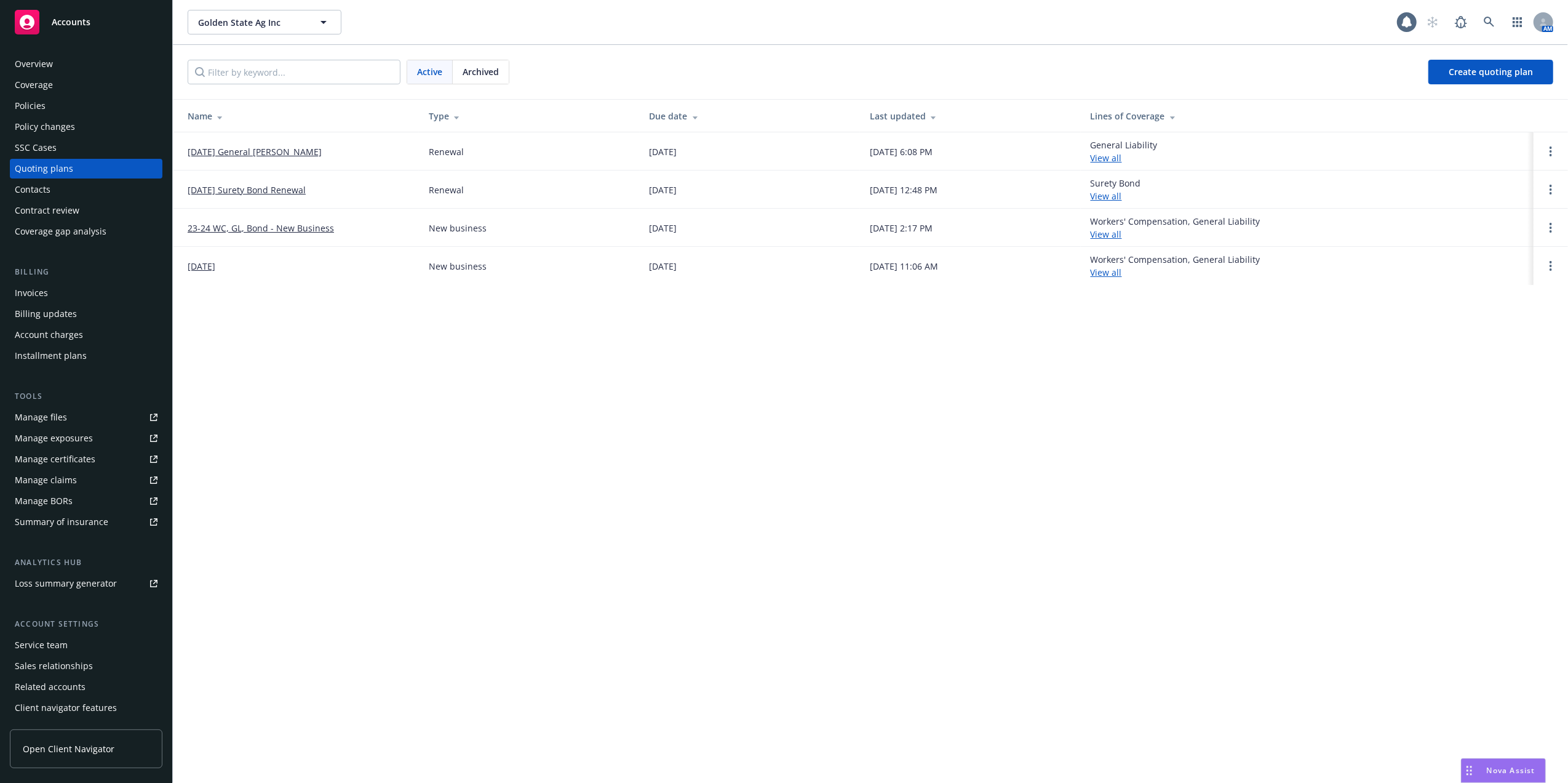
click at [239, 227] on link "23-24 WC, GL, Bond - New Business" at bounding box center [261, 227] width 146 height 13
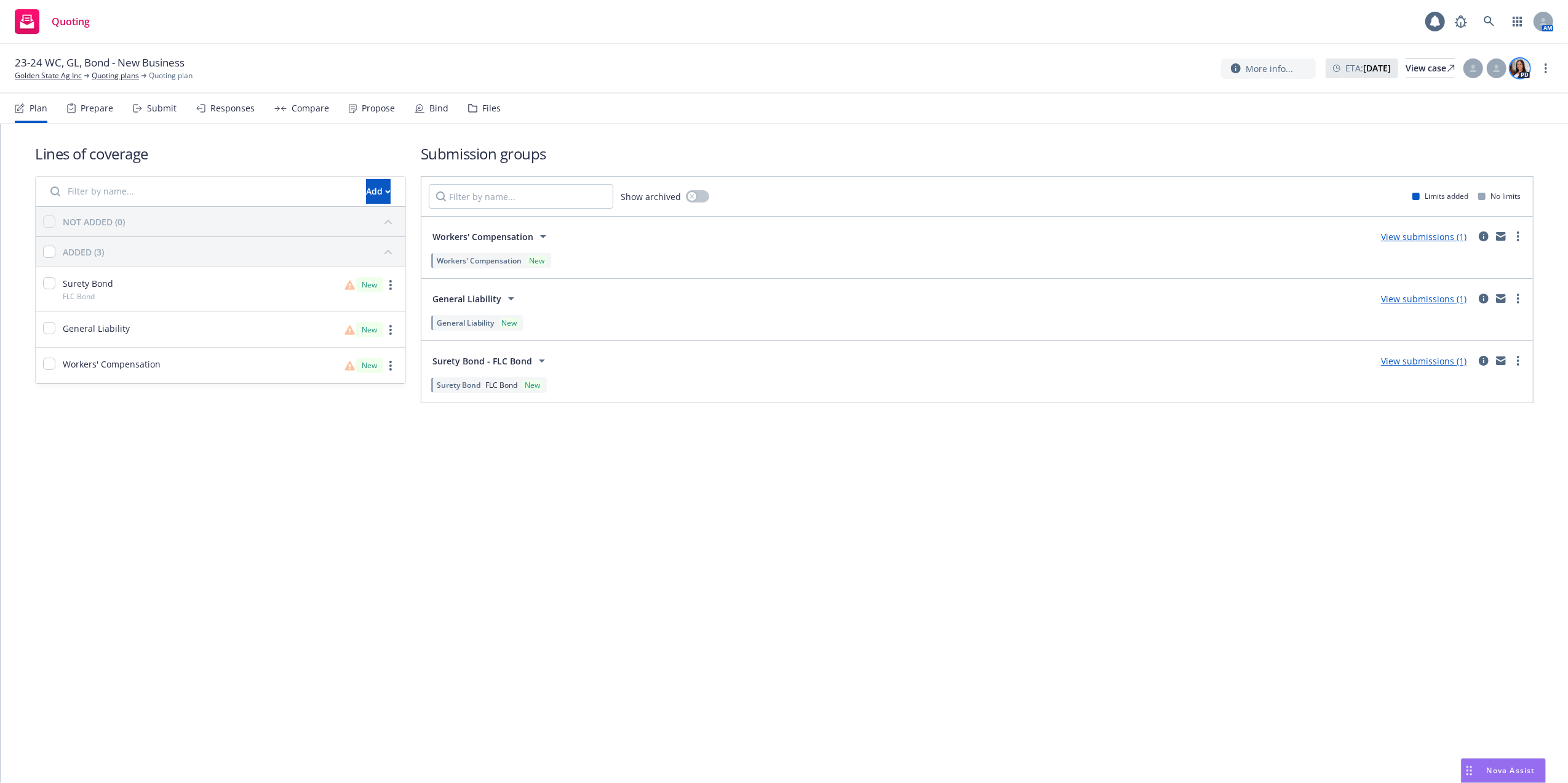
click at [1520, 64] on img at bounding box center [1520, 68] width 19 height 19
click at [1035, 136] on div "Lines of coverage Add NOT ADDED (0) ADDED (3) Surety Bond FLC Bond New General …" at bounding box center [784, 273] width 1498 height 299
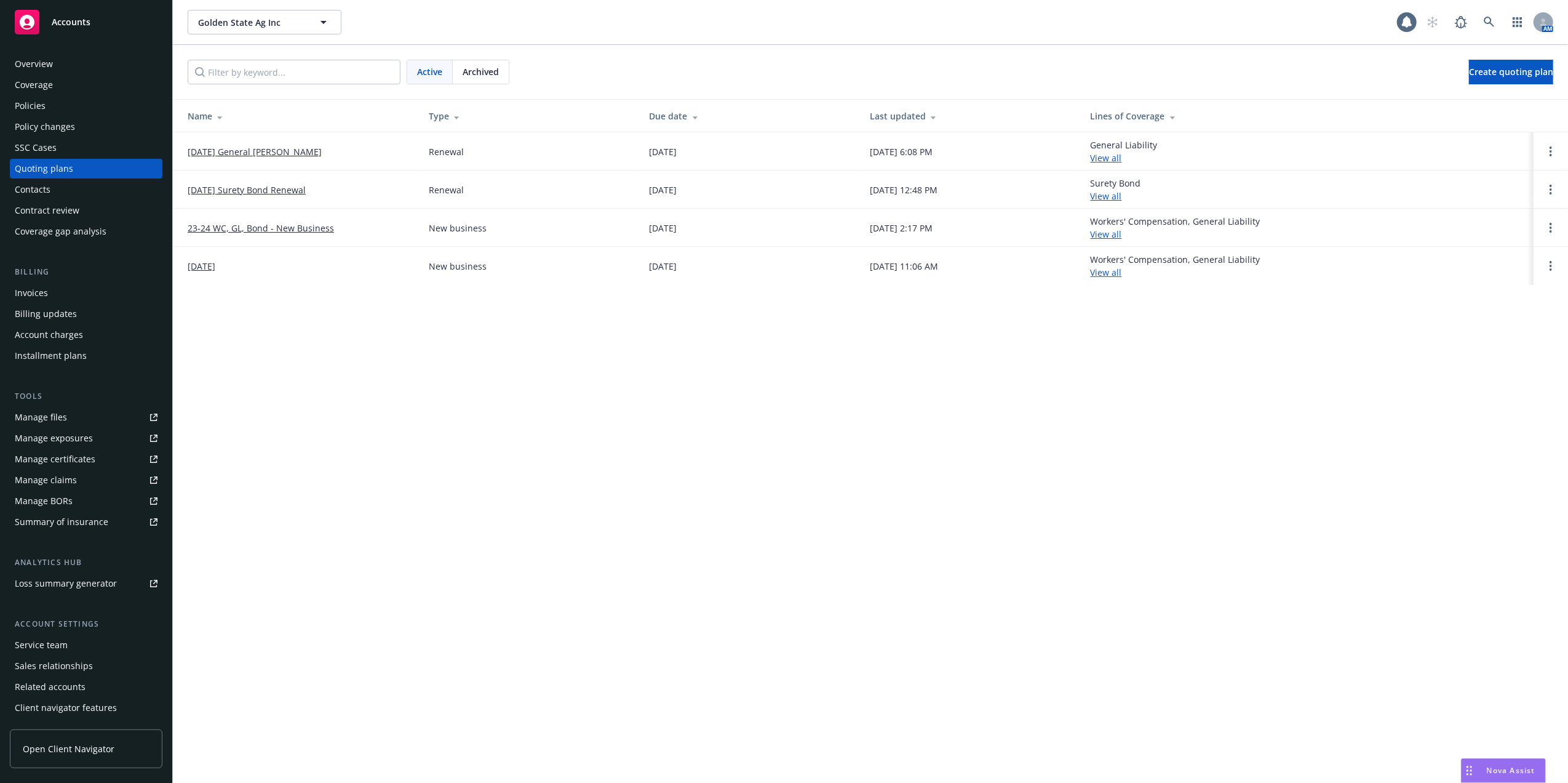
click at [32, 62] on div "Overview" at bounding box center [34, 64] width 38 height 19
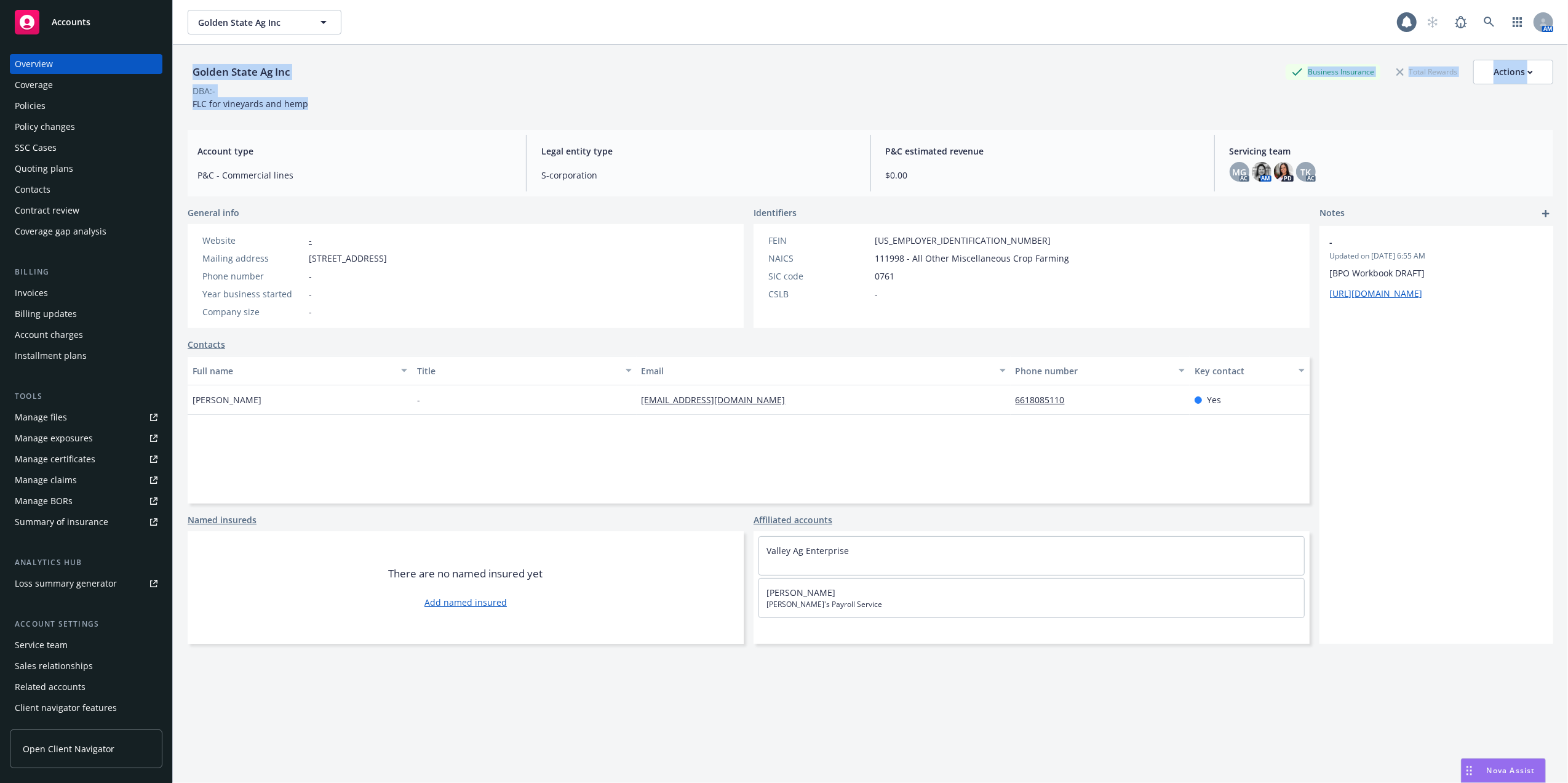
drag, startPoint x: 192, startPoint y: 67, endPoint x: 317, endPoint y: 101, distance: 129.5
click at [317, 101] on div "Golden State Ag Inc Business Insurance Total Rewards Actions DBA: - FLC for vin…" at bounding box center [871, 85] width 1365 height 50
copy div "Golden State Ag Inc Business Insurance Total Rewards Actions DBA: - FLC for vin…"
click at [1402, 20] on icon at bounding box center [1406, 22] width 10 height 11
click at [1402, 21] on icon at bounding box center [1406, 22] width 10 height 11
